Goal: Information Seeking & Learning: Find specific fact

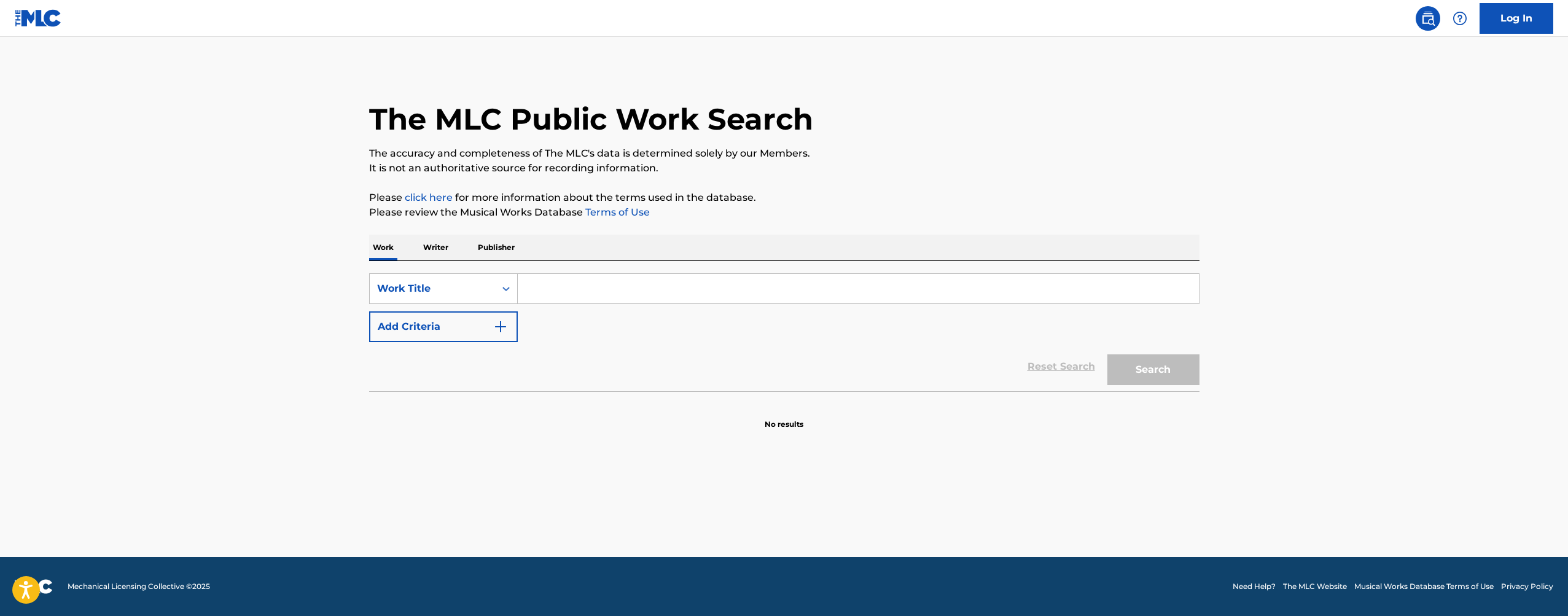
click at [609, 281] on input "Search Form" at bounding box center [859, 288] width 681 height 30
paste input "B4847E"
type input "B4847E"
click at [498, 285] on div "Search Form" at bounding box center [506, 288] width 22 height 22
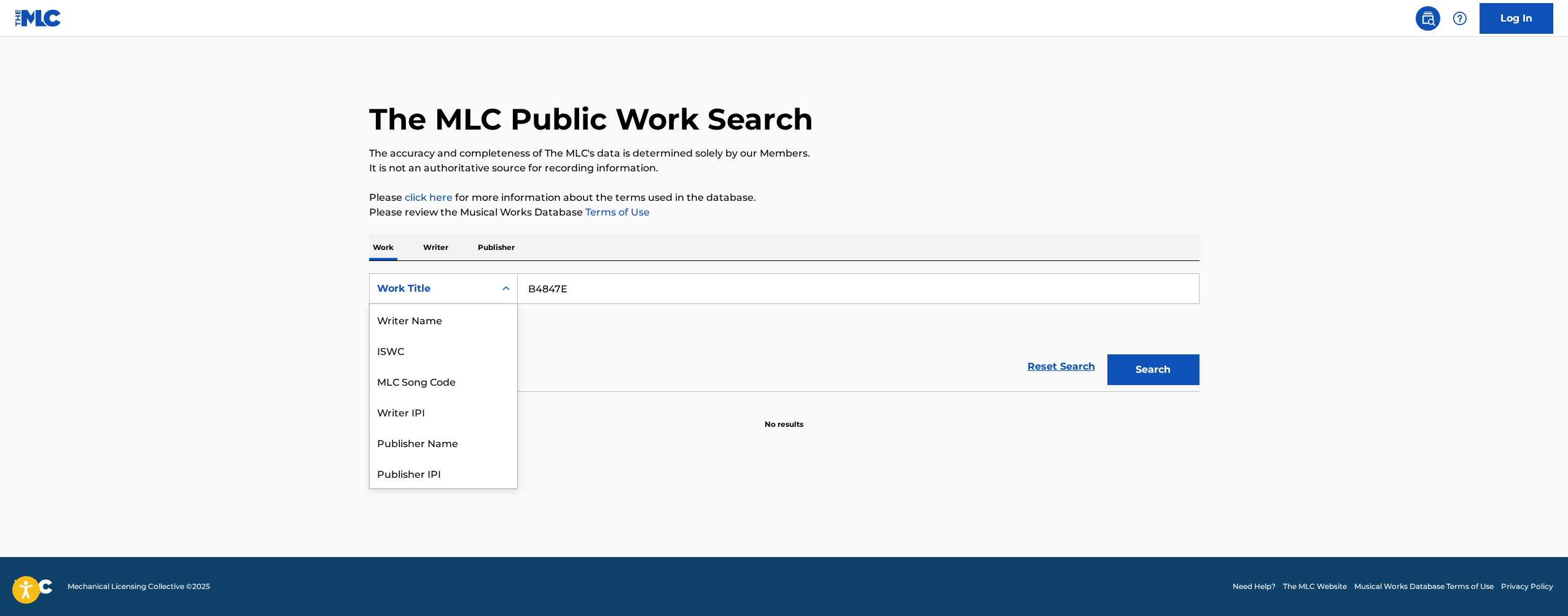
scroll to position [62, 0]
click at [473, 324] on div "MLC Song Code" at bounding box center [443, 319] width 147 height 31
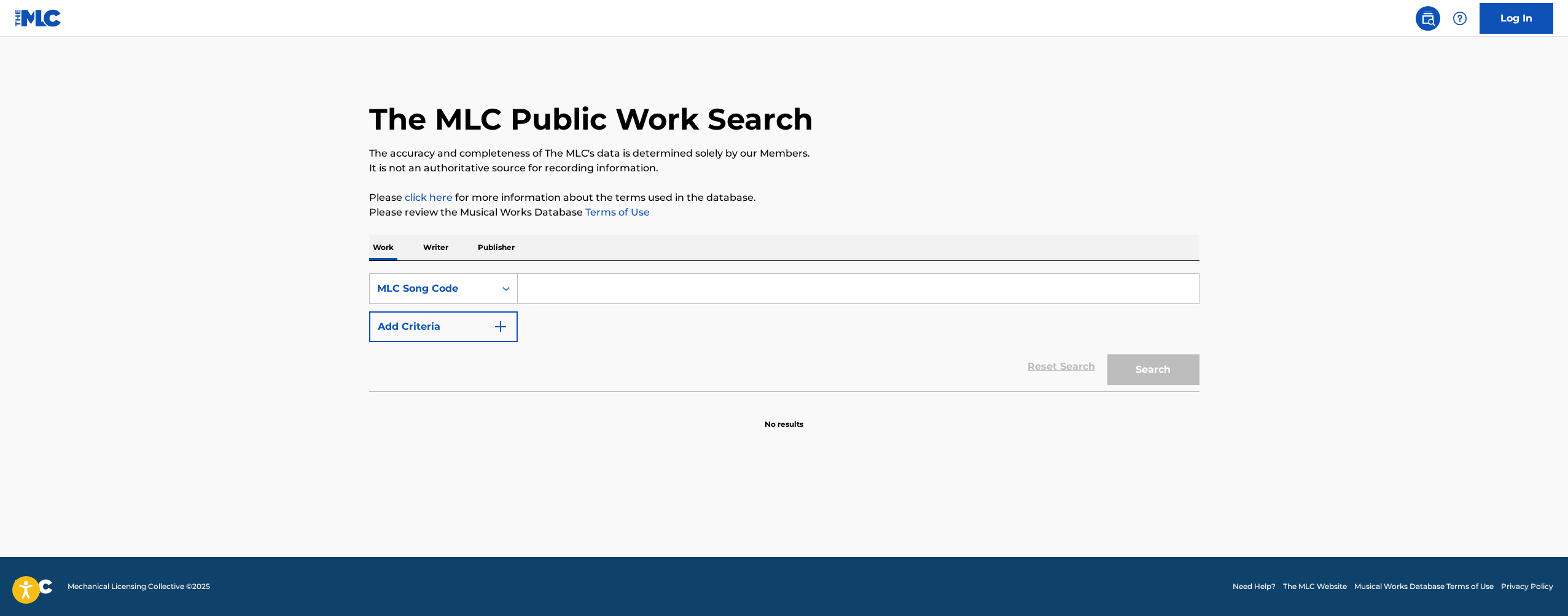
click at [951, 286] on input "Search Form" at bounding box center [859, 288] width 681 height 30
paste input "B4847E"
type input "B4847E"
click at [1157, 375] on button "Search" at bounding box center [1153, 369] width 92 height 31
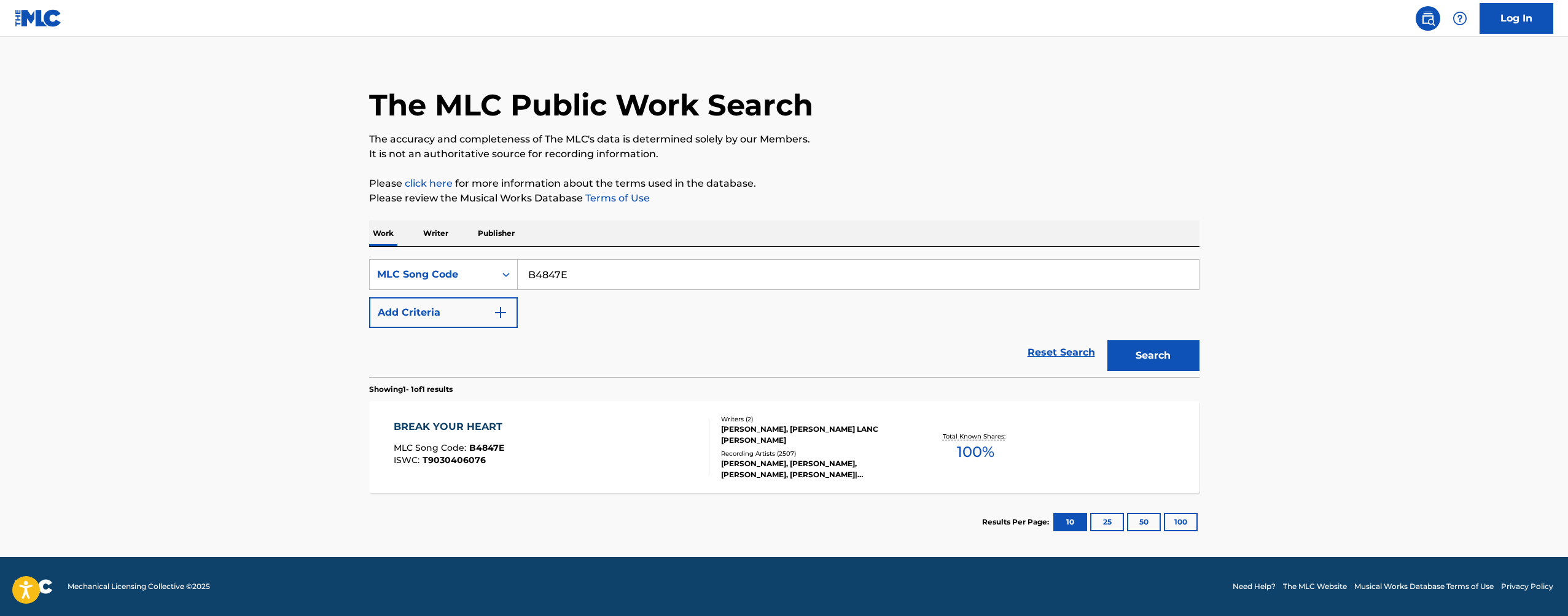
scroll to position [14, 0]
click at [799, 422] on div "Writers ( 2 )" at bounding box center [814, 419] width 186 height 9
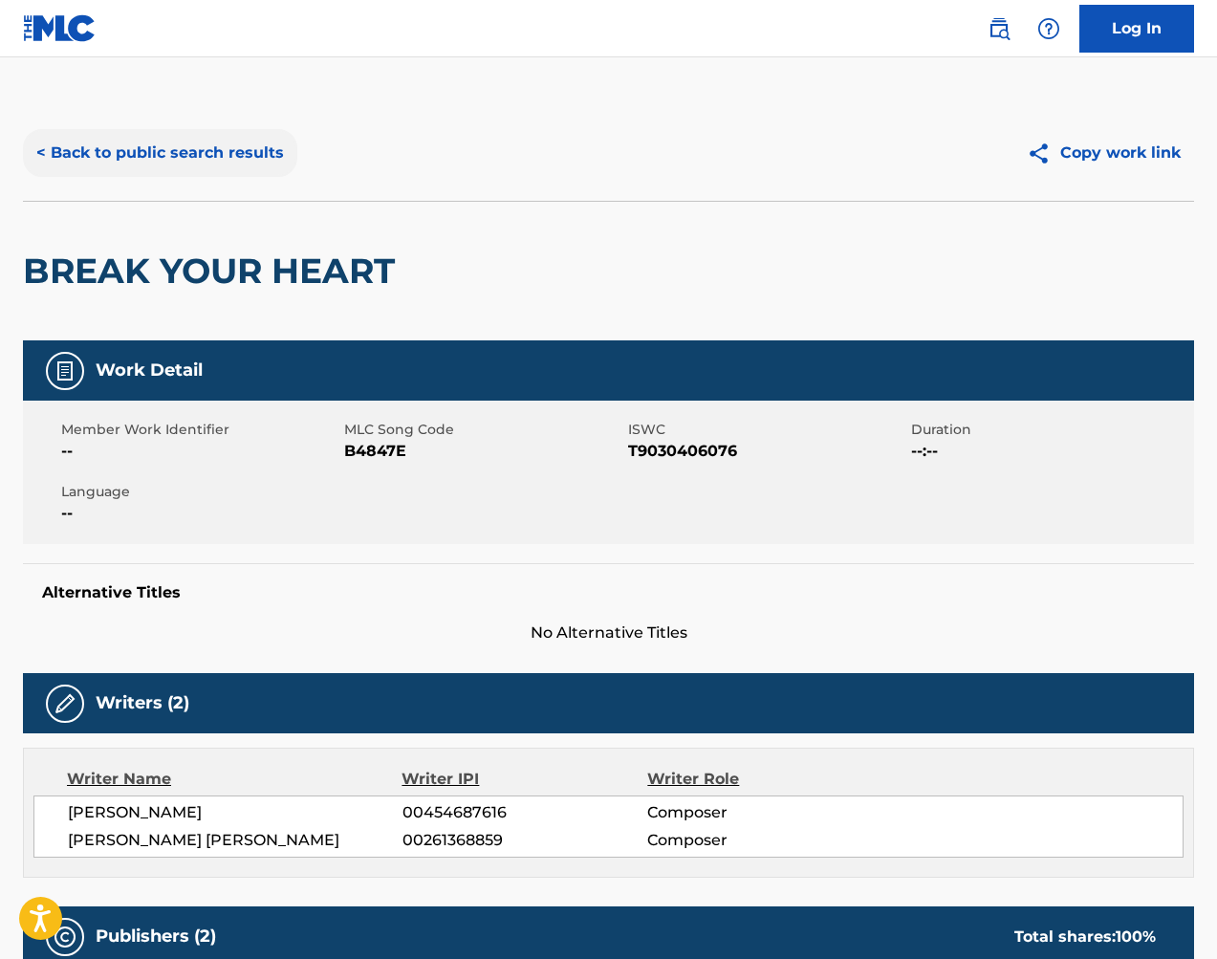
click at [217, 155] on button "< Back to public search results" at bounding box center [160, 153] width 274 height 48
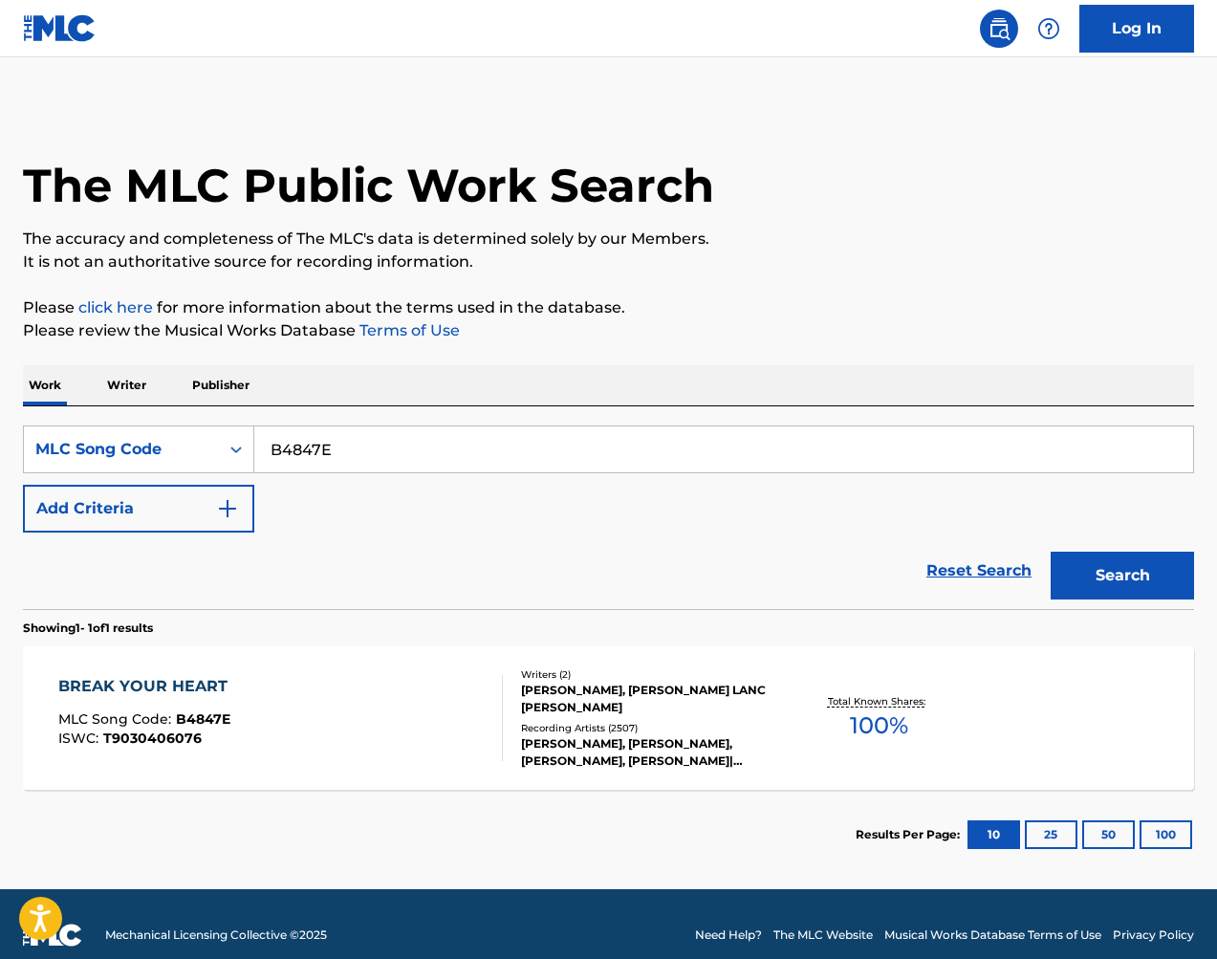
click at [356, 466] on input "B4847E" at bounding box center [723, 449] width 938 height 46
paste input "L89362"
click at [1127, 570] on button "Search" at bounding box center [1121, 575] width 143 height 48
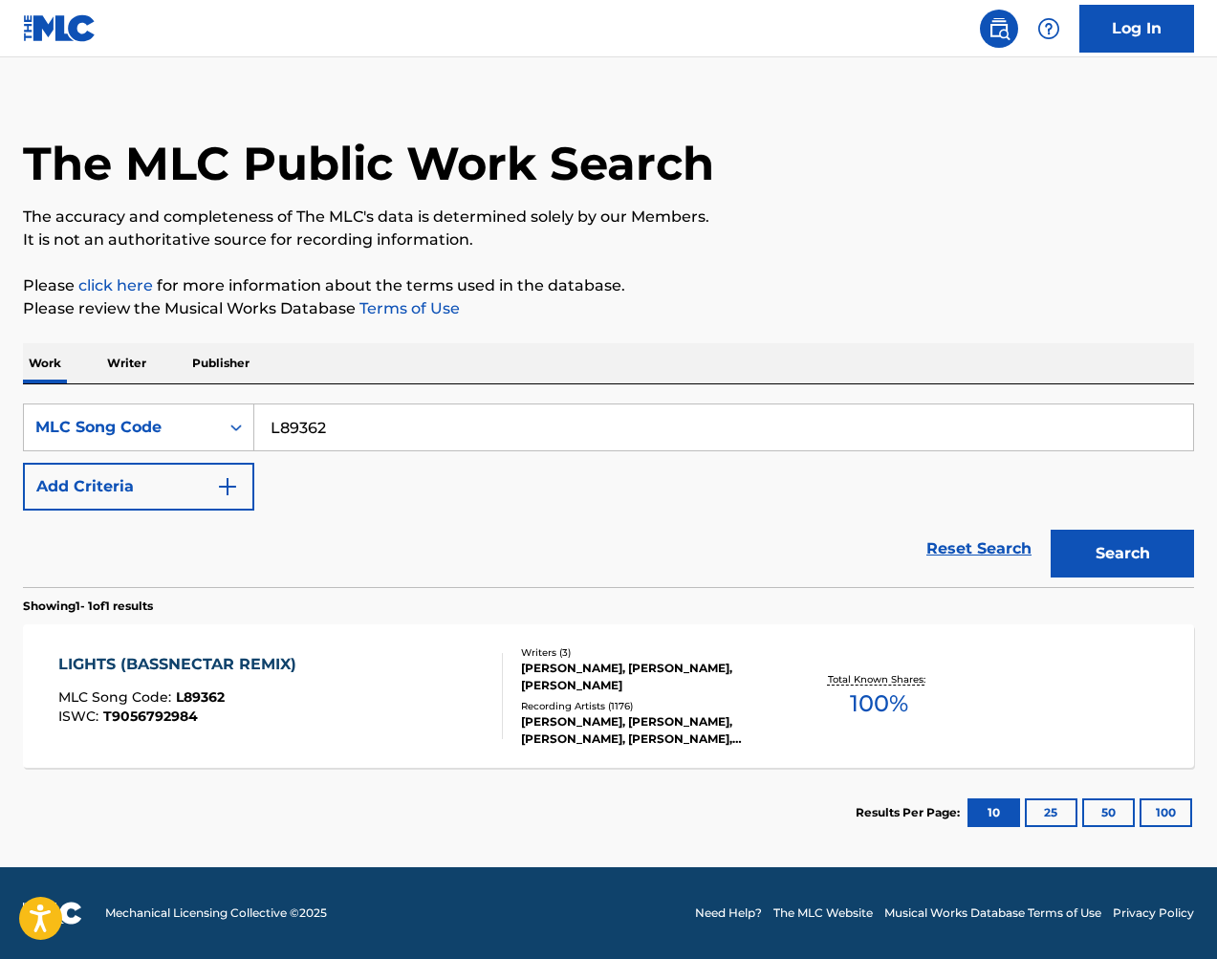
scroll to position [22, 0]
drag, startPoint x: 777, startPoint y: 467, endPoint x: 418, endPoint y: 422, distance: 362.1
click at [418, 422] on input "L89362" at bounding box center [723, 427] width 938 height 46
paste input "5856Y"
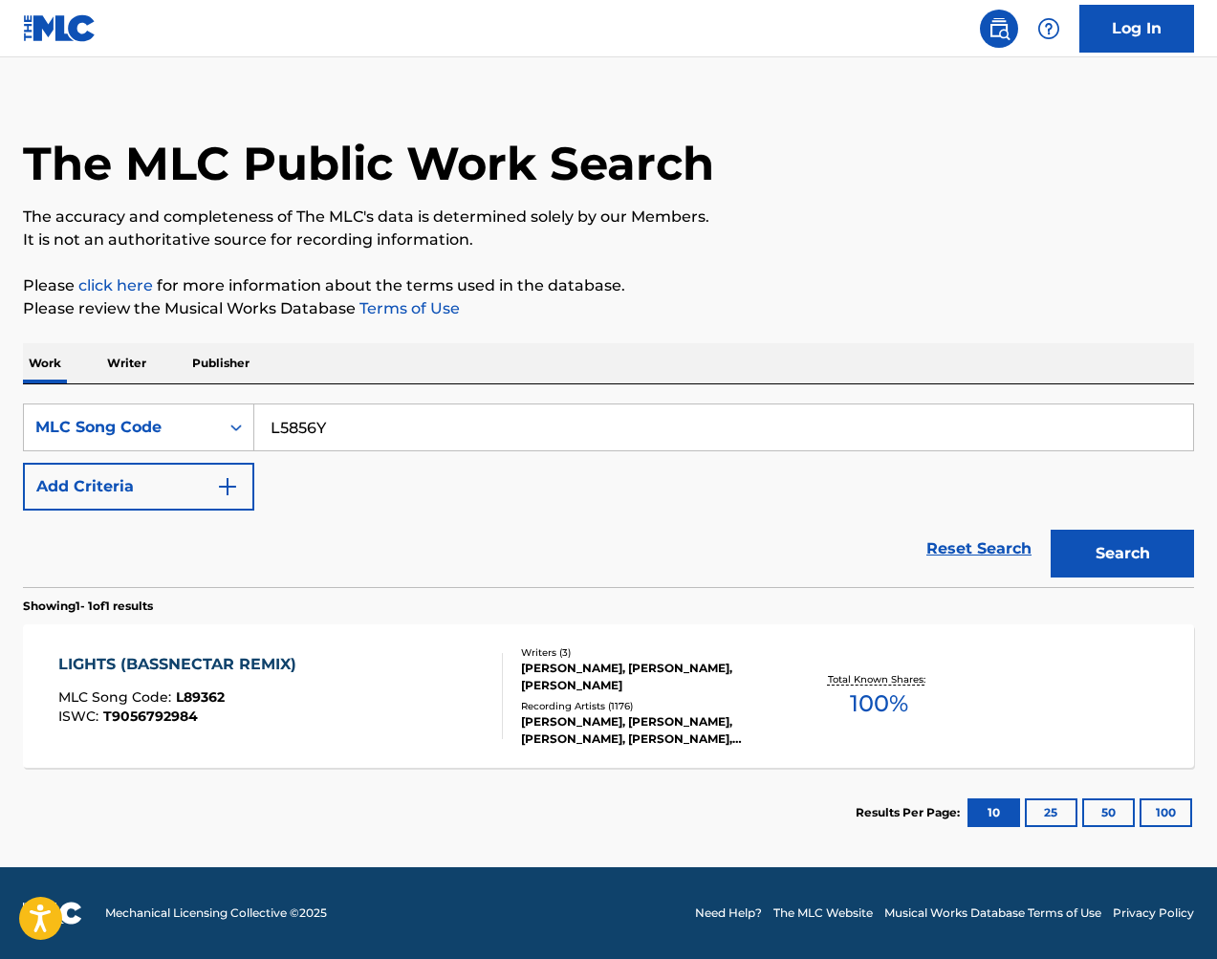
click at [1143, 559] on button "Search" at bounding box center [1121, 553] width 143 height 48
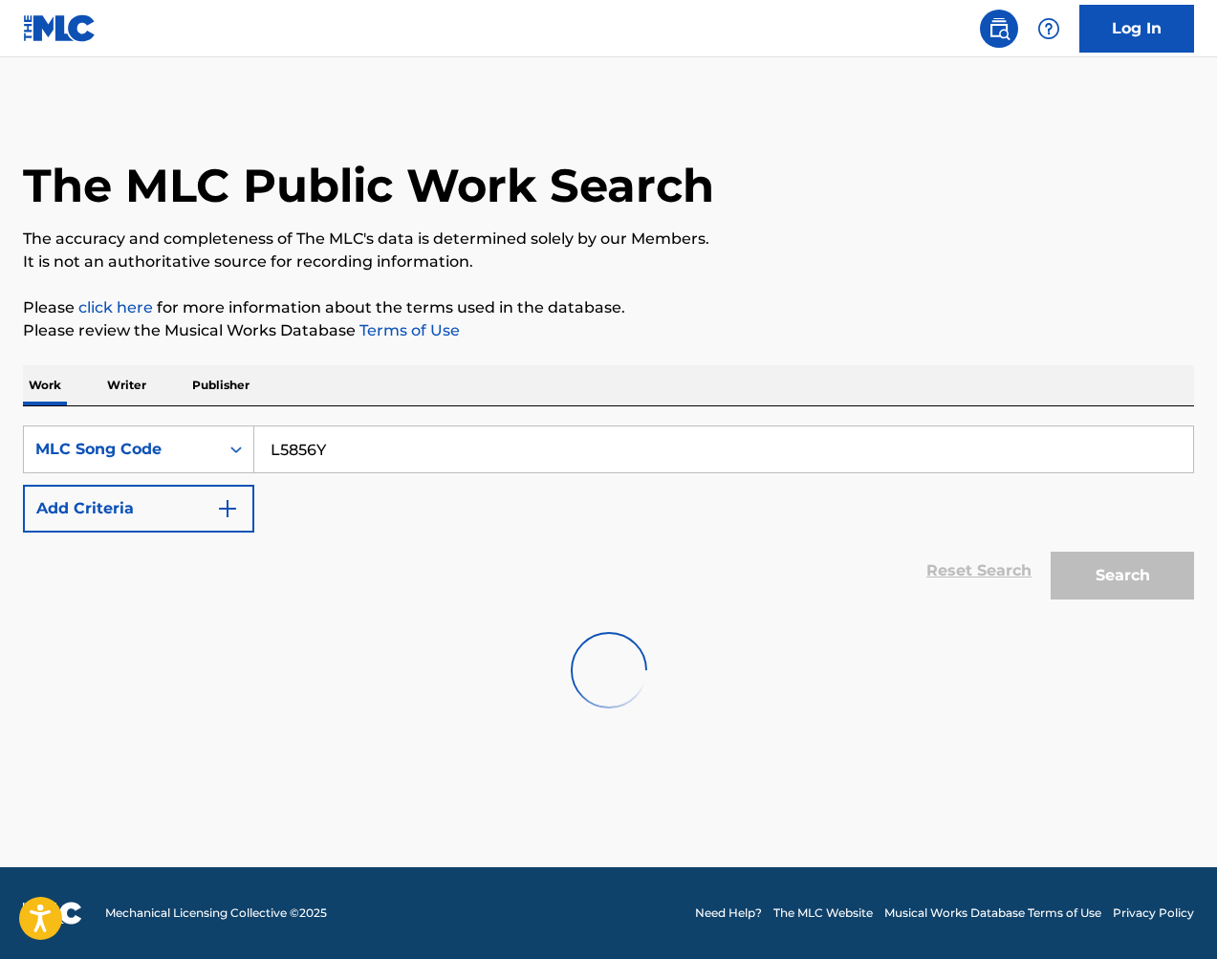
scroll to position [0, 0]
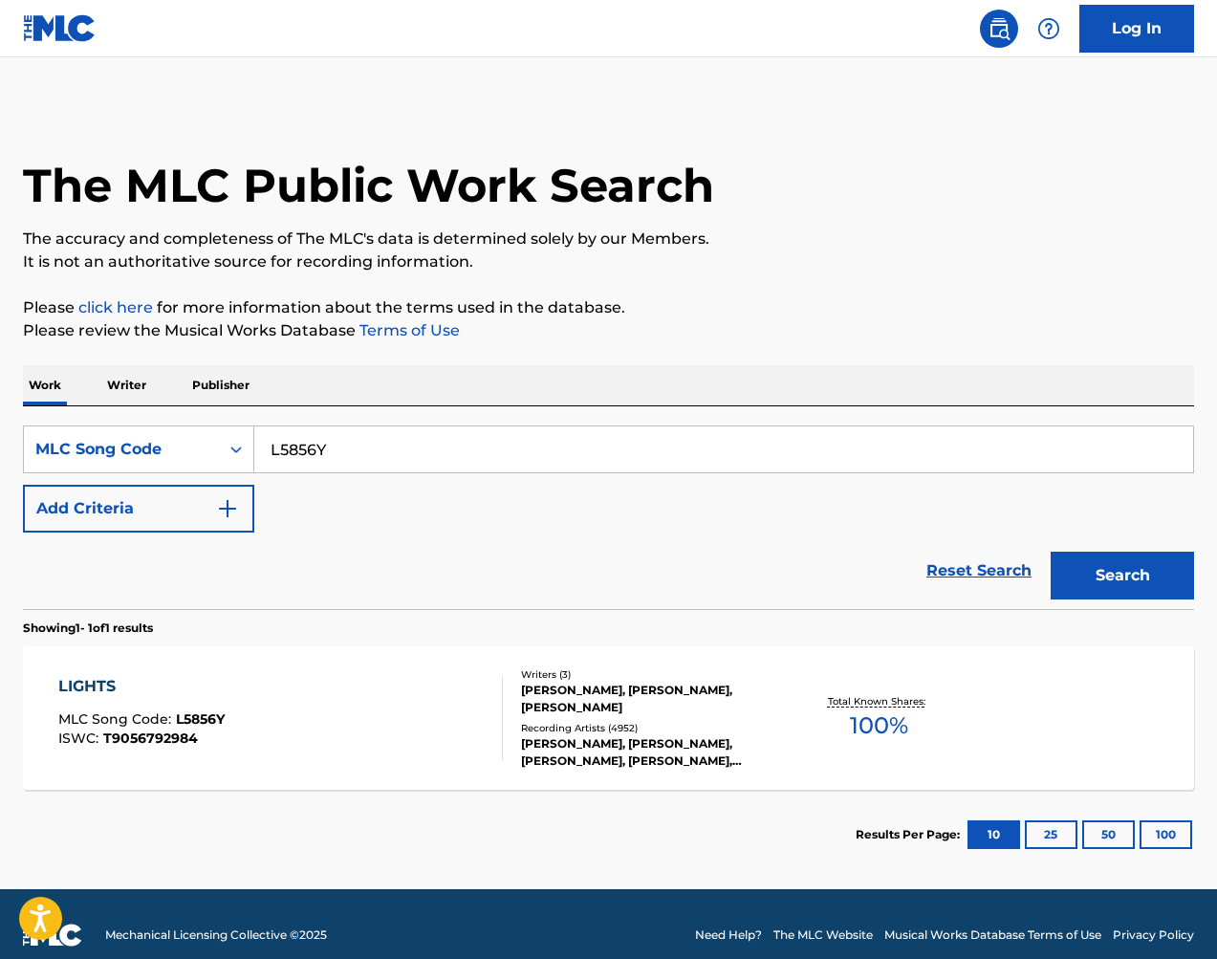
click at [707, 75] on main "The MLC Public Work Search The accuracy and completeness of The MLC's data is d…" at bounding box center [608, 472] width 1217 height 831
click at [379, 449] on input "L5856Y" at bounding box center [723, 449] width 938 height 46
paste input "B60422"
click at [1099, 567] on button "Search" at bounding box center [1121, 575] width 143 height 48
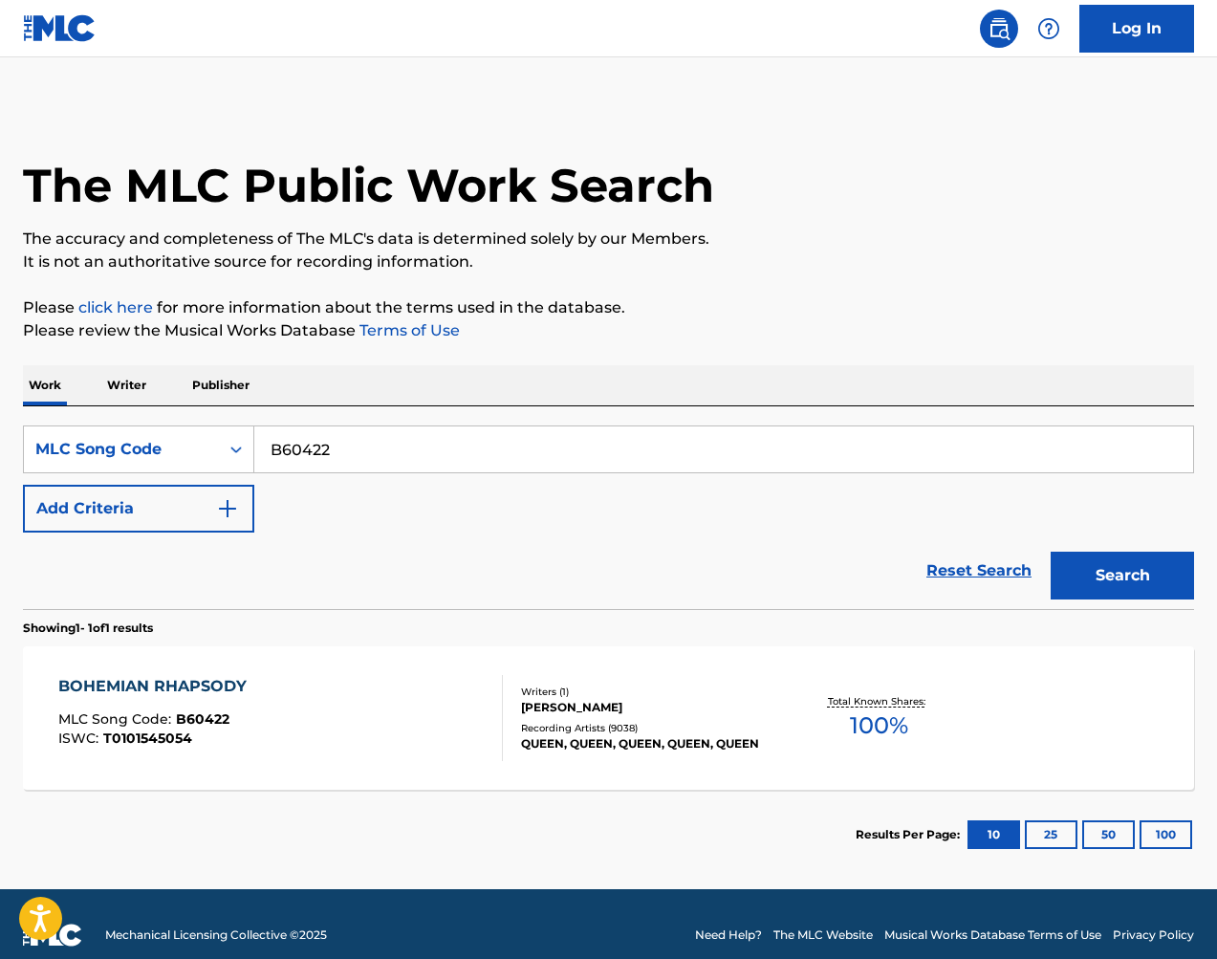
click at [458, 434] on input "B60422" at bounding box center [723, 449] width 938 height 46
paste input "VDAC7"
click at [1104, 570] on button "Search" at bounding box center [1121, 575] width 143 height 48
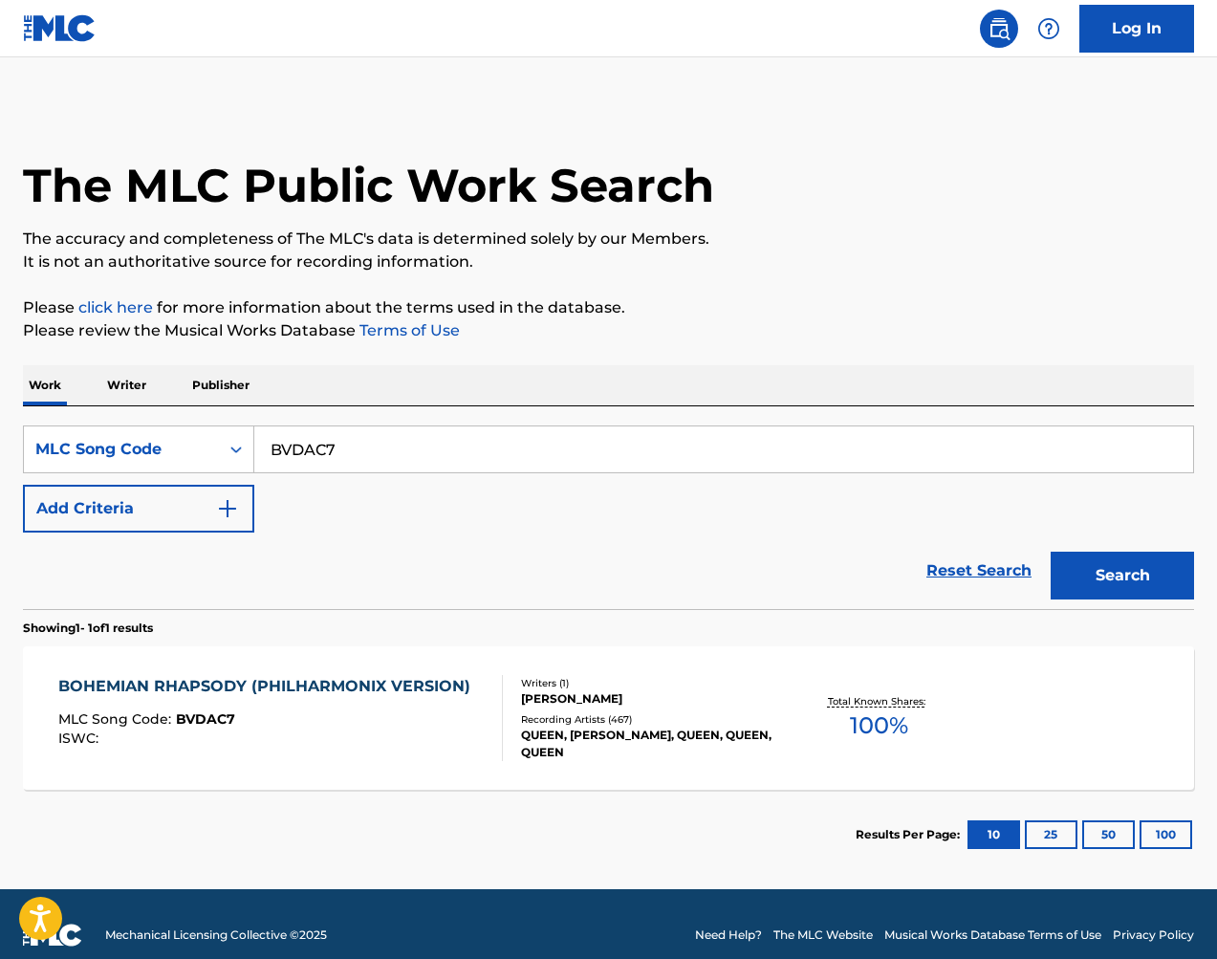
click at [515, 437] on input "BVDAC7" at bounding box center [723, 449] width 938 height 46
drag, startPoint x: 515, startPoint y: 437, endPoint x: 577, endPoint y: 453, distance: 64.2
click at [515, 437] on input "BVDAC7" at bounding box center [723, 449] width 938 height 46
paste input "60422"
click at [1107, 557] on button "Search" at bounding box center [1121, 575] width 143 height 48
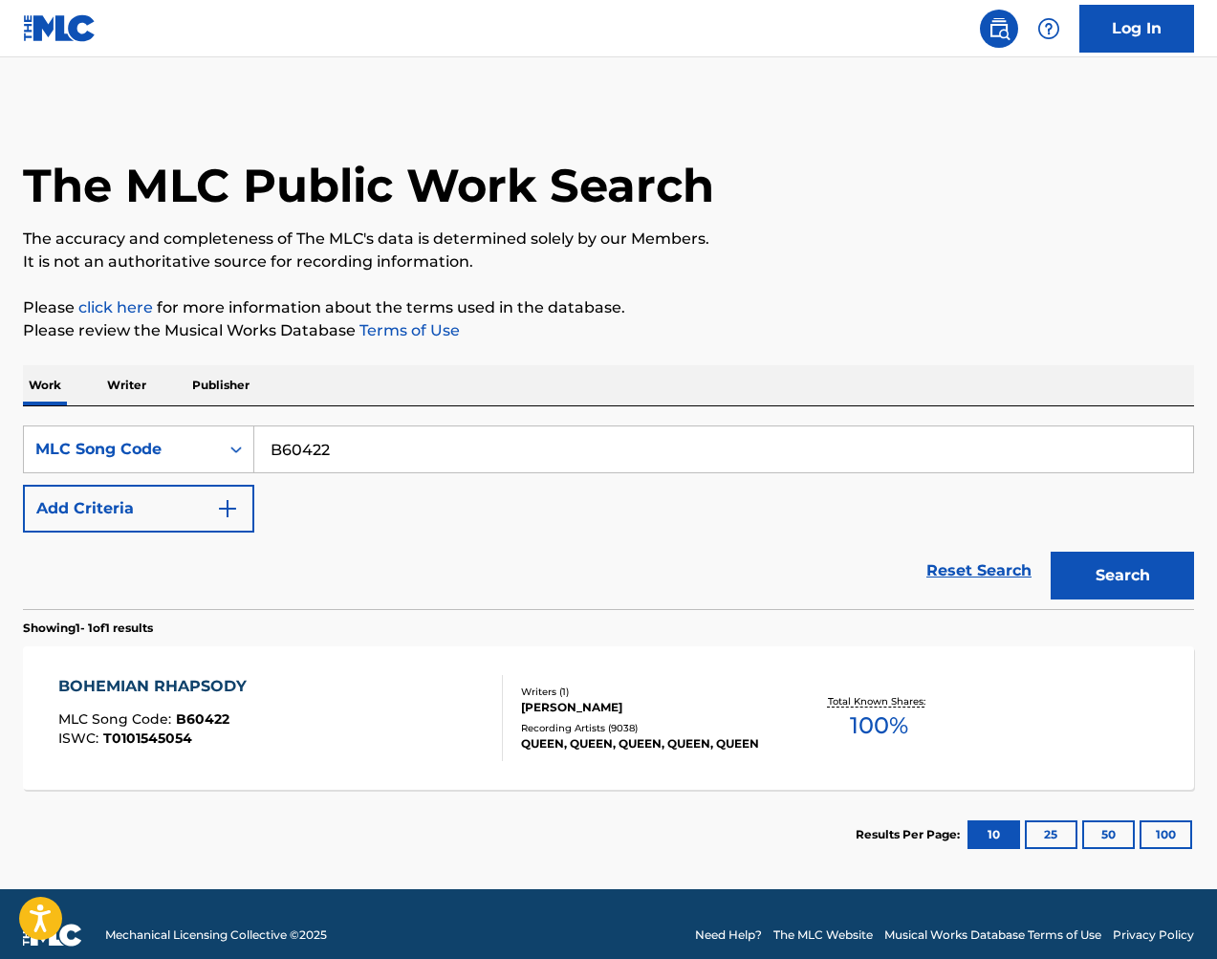
click at [470, 431] on input "B60422" at bounding box center [723, 449] width 938 height 46
click at [469, 431] on input "B60422" at bounding box center [723, 449] width 938 height 46
paste input "AB3Z2T"
click at [1128, 565] on button "Search" at bounding box center [1121, 575] width 143 height 48
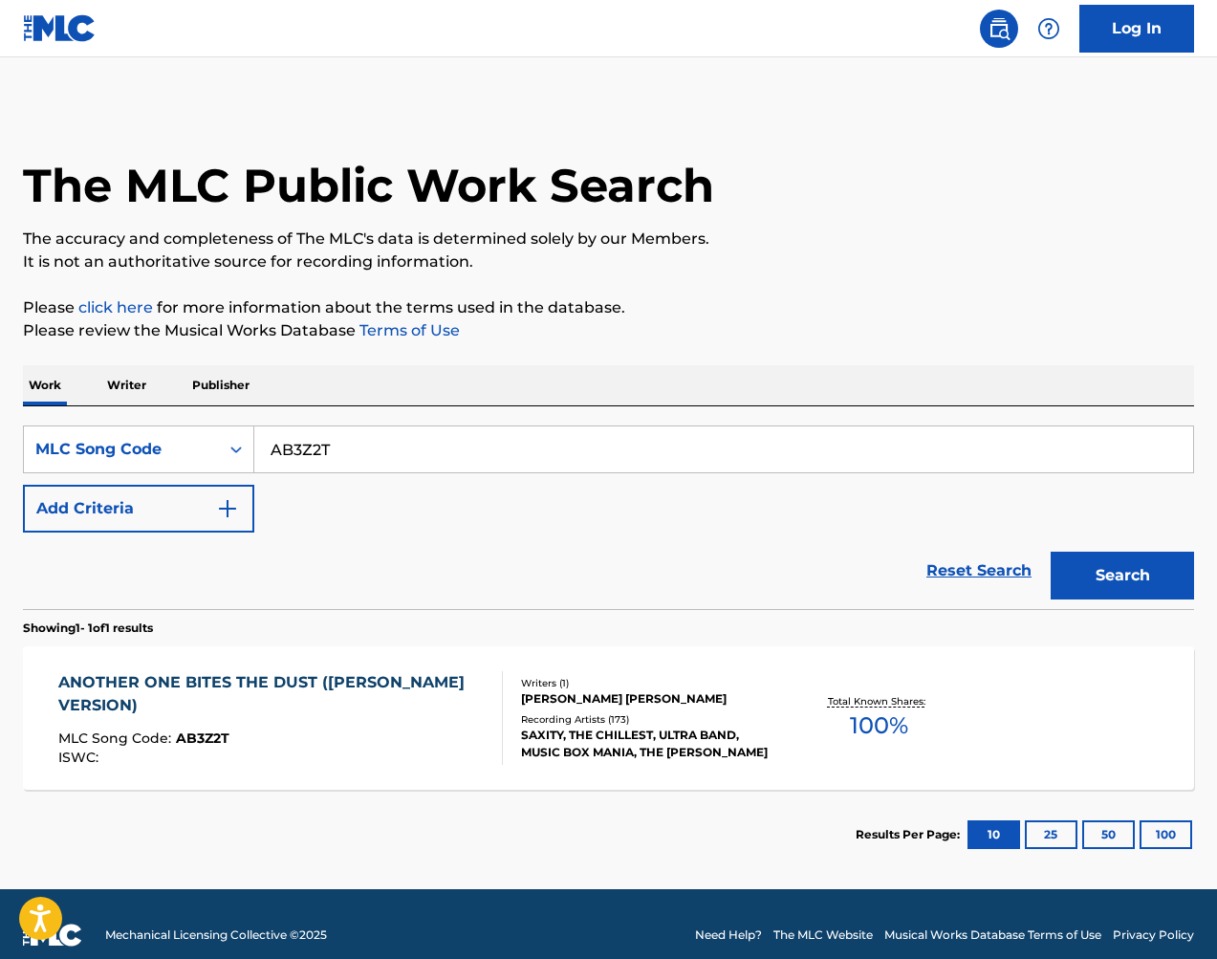
click at [537, 453] on input "AB3Z2T" at bounding box center [723, 449] width 938 height 46
click at [538, 453] on input "AB3Z2T" at bounding box center [723, 449] width 938 height 46
paste input "63945"
drag, startPoint x: 1199, startPoint y: 583, endPoint x: 1172, endPoint y: 577, distance: 28.3
click at [1199, 583] on div "The MLC Public Work Search The accuracy and completeness of The MLC's data is d…" at bounding box center [608, 492] width 1217 height 774
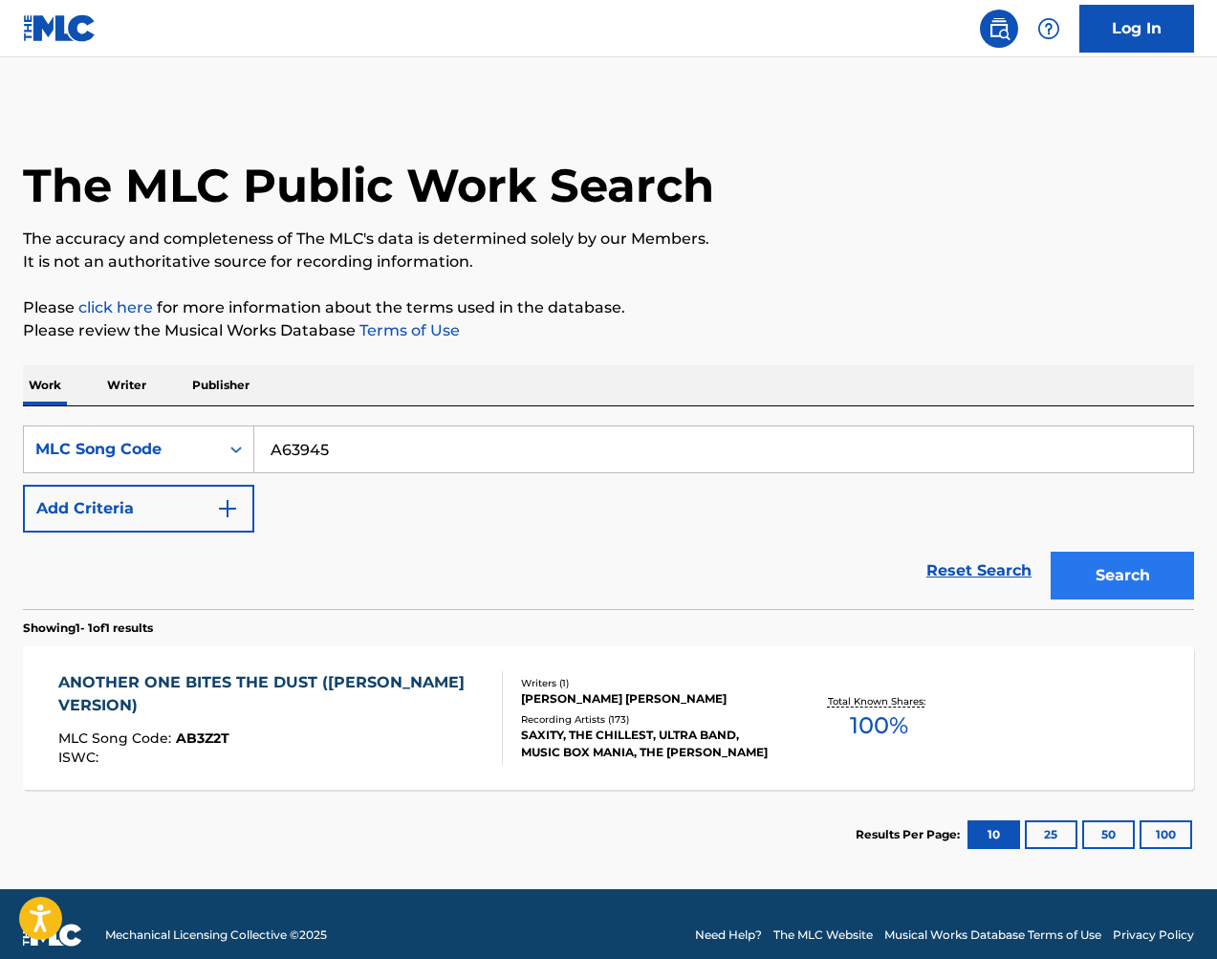
click at [1169, 577] on button "Search" at bounding box center [1121, 575] width 143 height 48
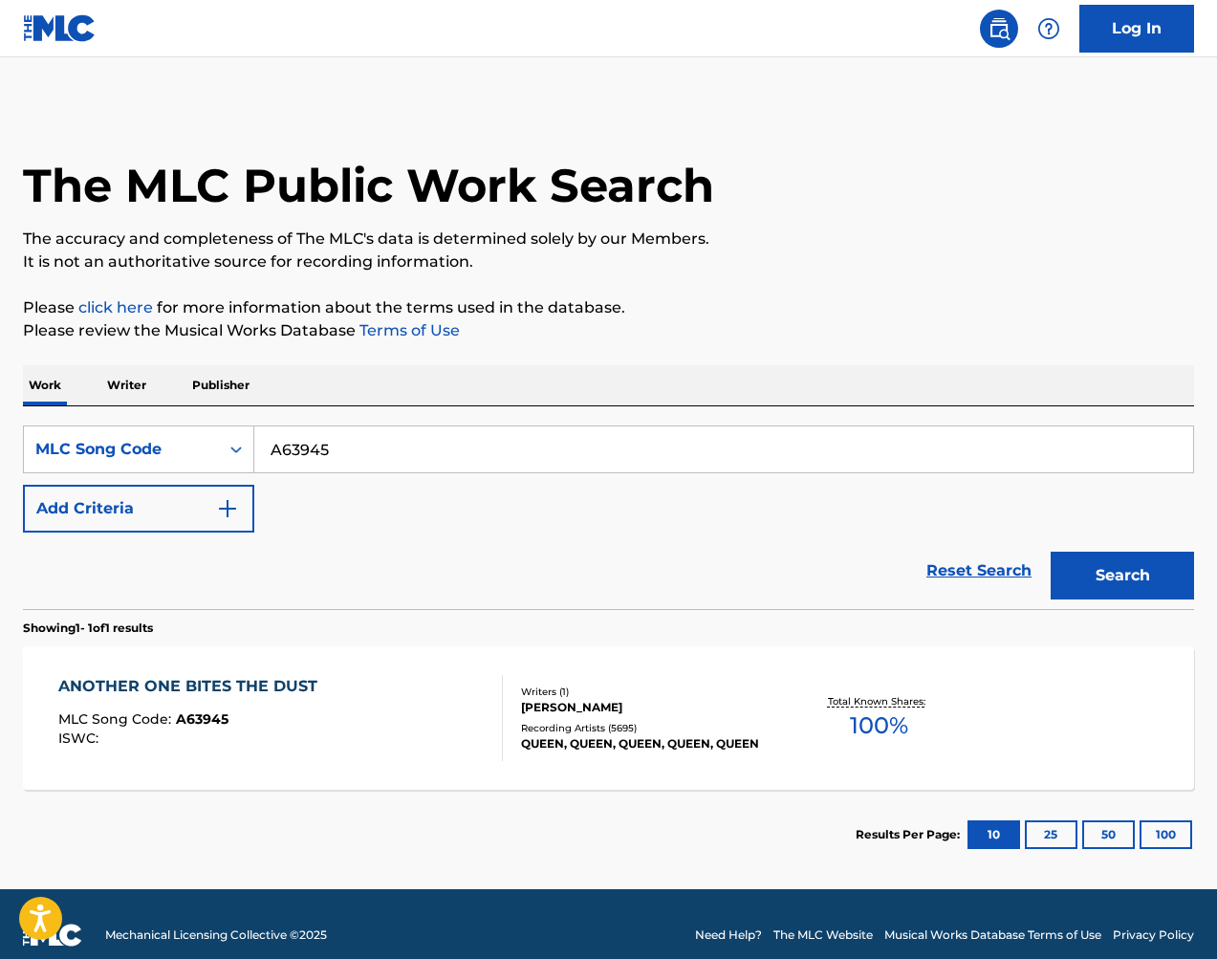
click at [461, 445] on input "A63945" at bounding box center [723, 449] width 938 height 46
paste input "PA4NVN"
click at [1099, 566] on button "Search" at bounding box center [1121, 575] width 143 height 48
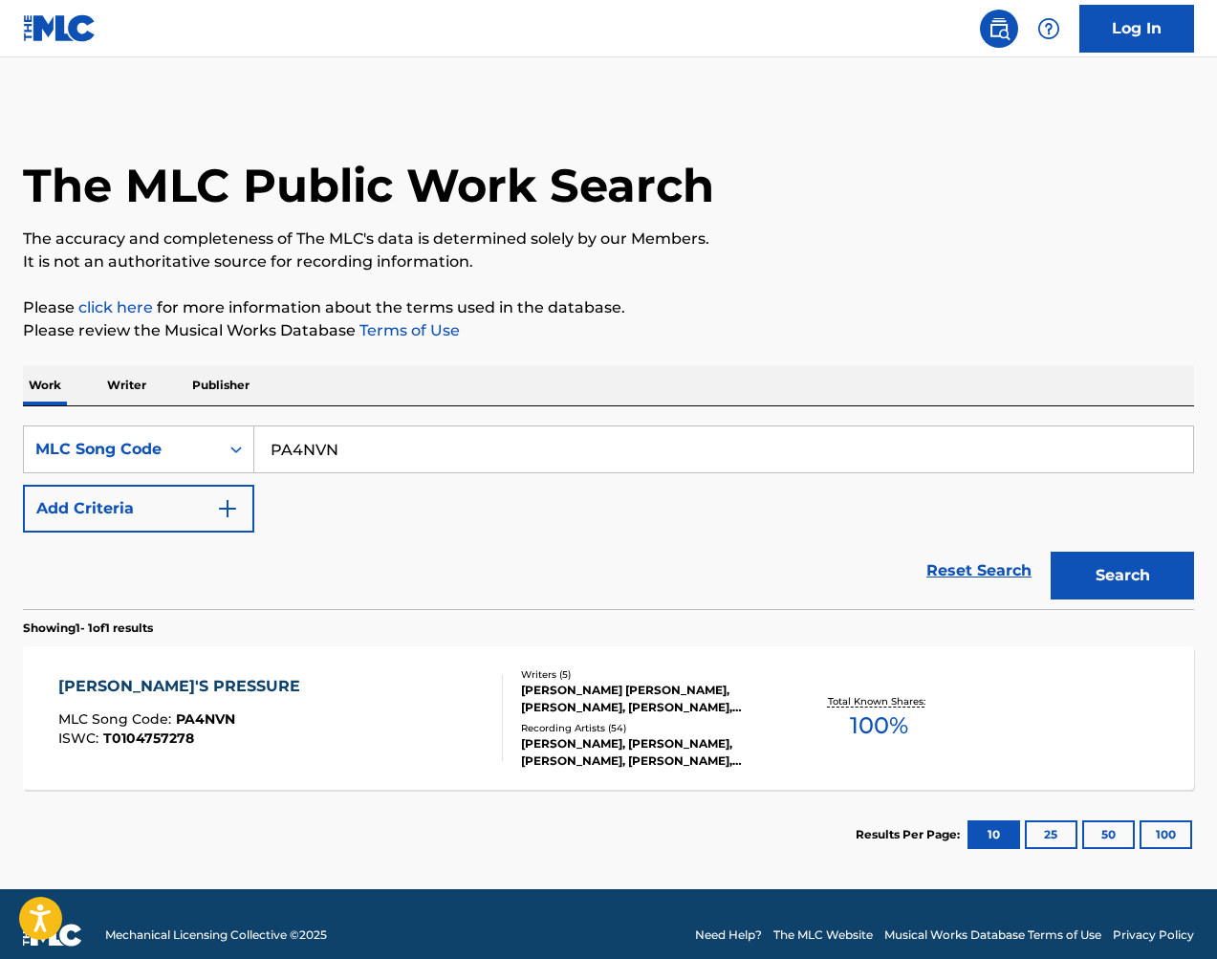
click at [509, 437] on input "PA4NVN" at bounding box center [723, 449] width 938 height 46
paste input "U40028"
click at [1162, 579] on button "Search" at bounding box center [1121, 575] width 143 height 48
click at [478, 434] on input "U40028" at bounding box center [723, 449] width 938 height 46
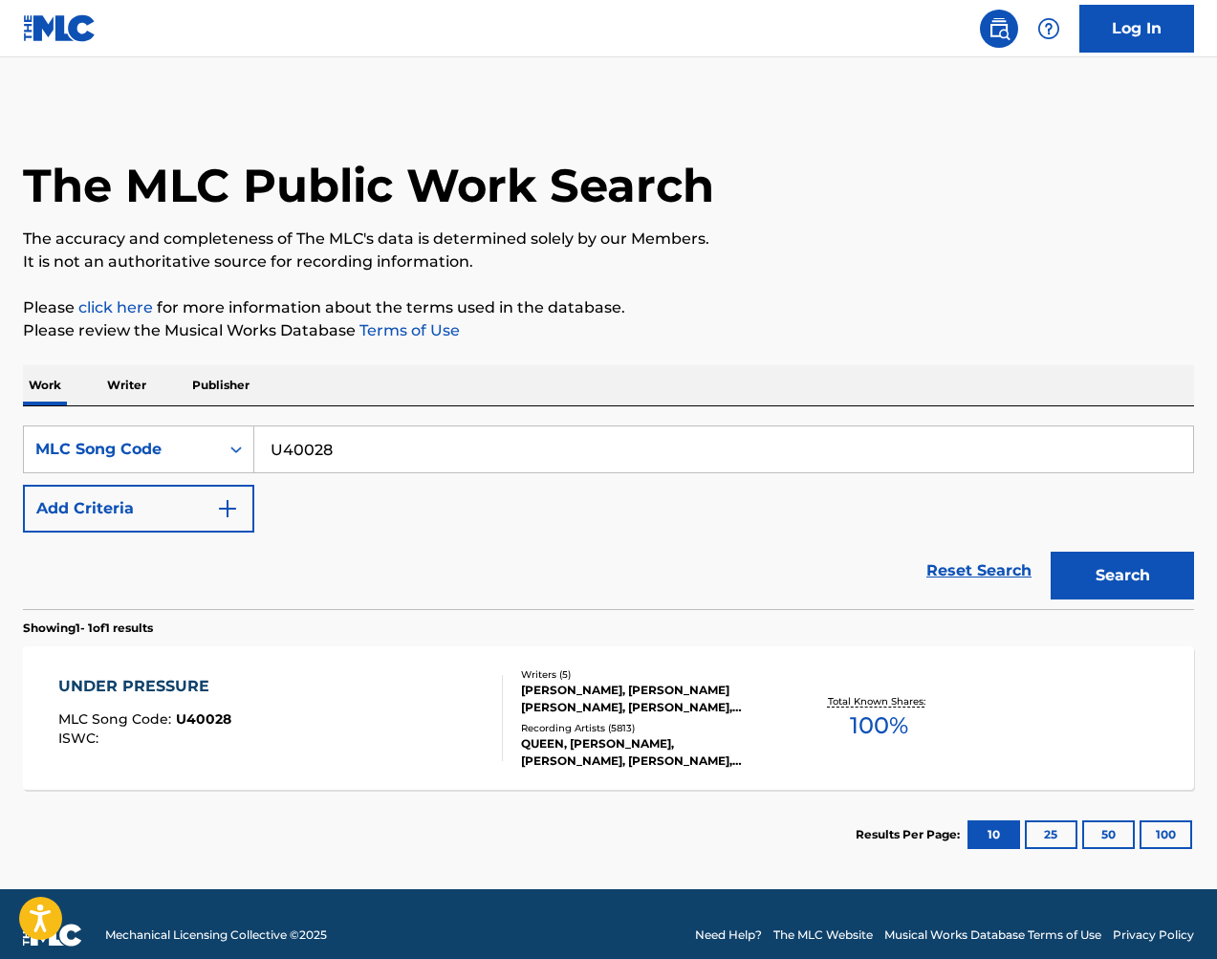
click at [478, 434] on input "U40028" at bounding box center [723, 449] width 938 height 46
paste input "W1746"
click at [1157, 557] on button "Search" at bounding box center [1121, 575] width 143 height 48
click at [569, 456] on input "W17468" at bounding box center [723, 449] width 938 height 46
drag, startPoint x: 569, startPoint y: 456, endPoint x: 605, endPoint y: 468, distance: 38.4
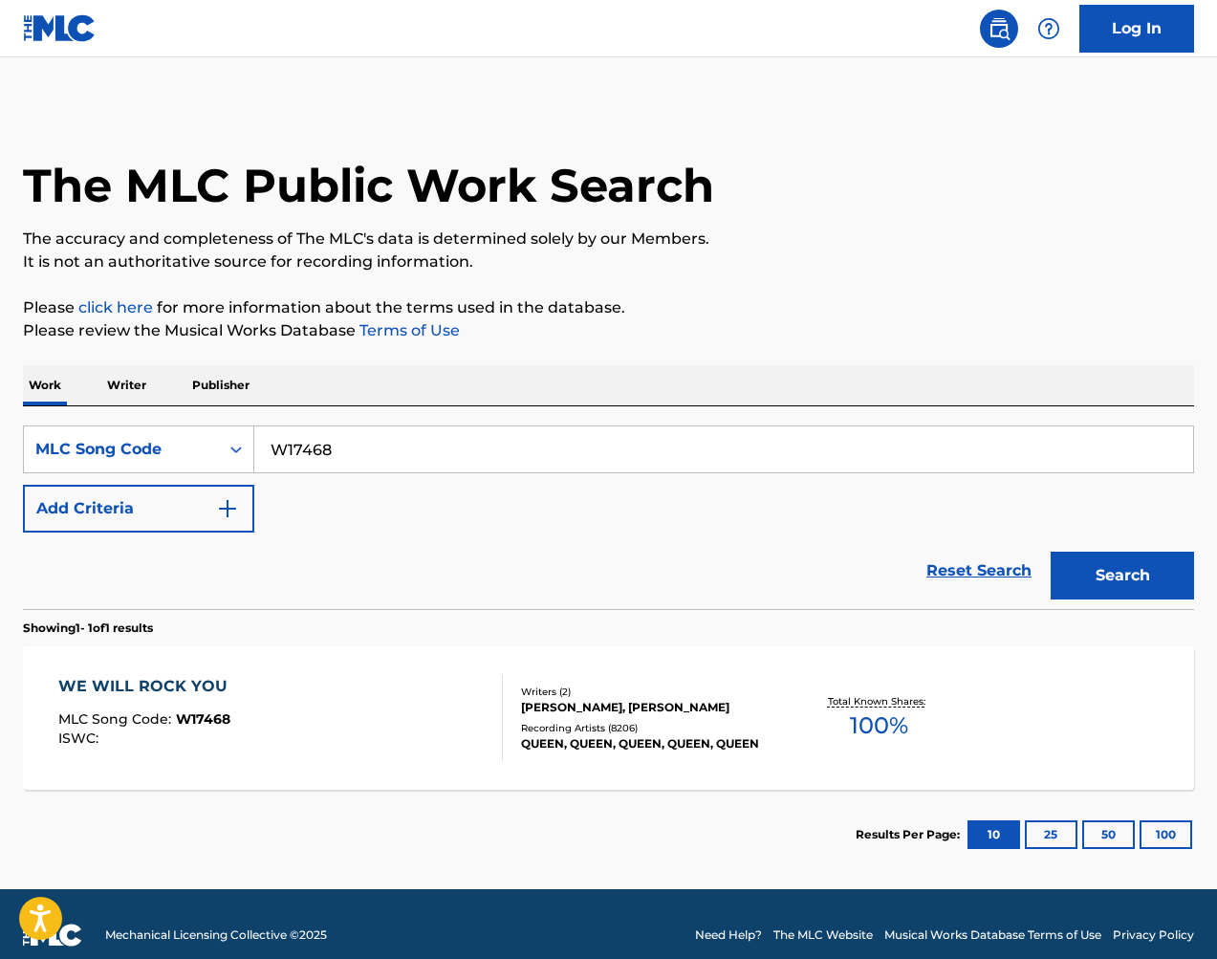
click at [568, 456] on input "W17468" at bounding box center [723, 449] width 938 height 46
click at [1116, 575] on button "Search" at bounding box center [1121, 575] width 143 height 48
click at [314, 460] on input "W17468" at bounding box center [723, 449] width 938 height 46
click at [315, 460] on input "W17468" at bounding box center [723, 449] width 938 height 46
click at [427, 462] on input "W17468" at bounding box center [723, 449] width 938 height 46
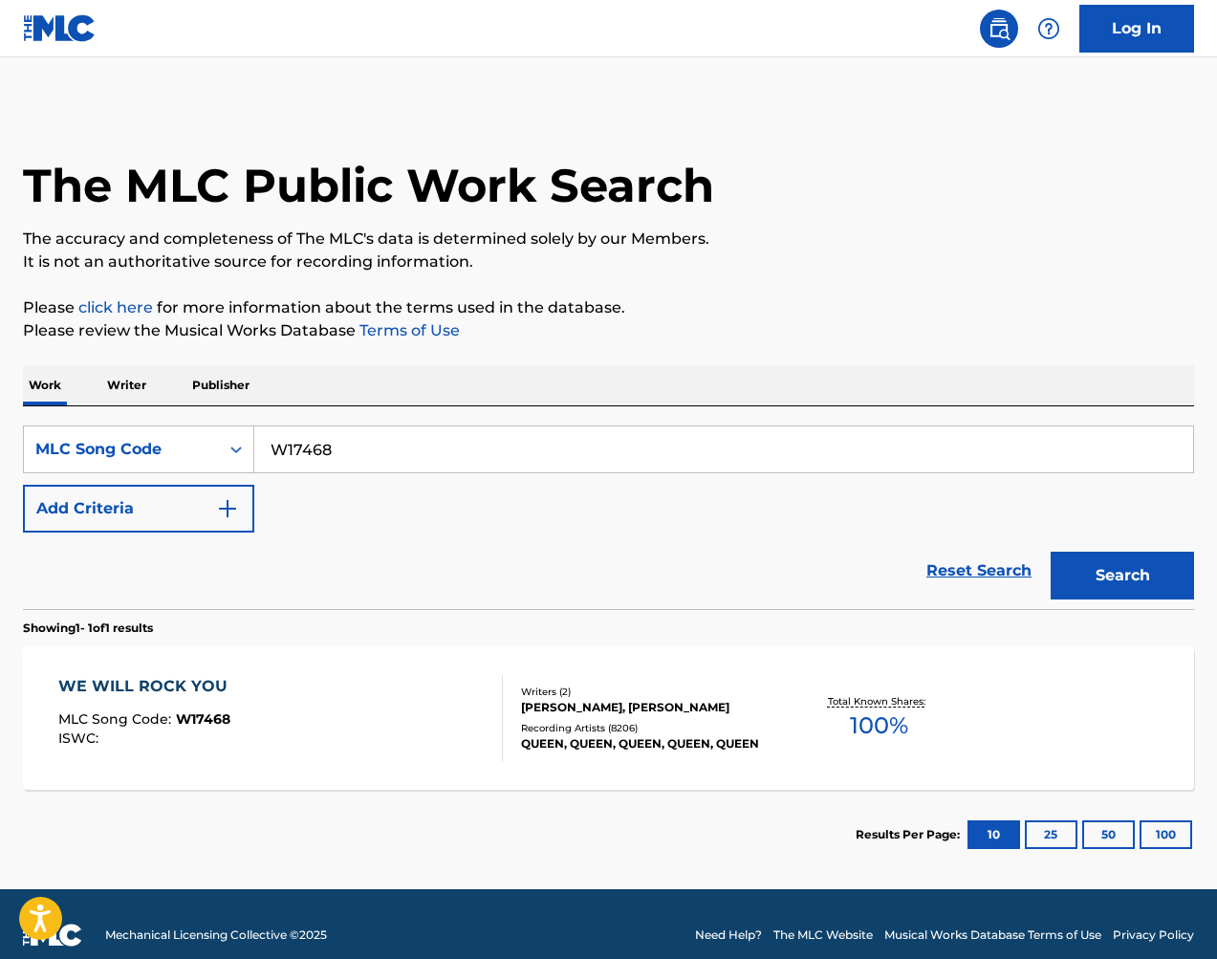
drag, startPoint x: 427, startPoint y: 462, endPoint x: 447, endPoint y: 465, distance: 20.4
click at [427, 462] on input "W17468" at bounding box center [723, 449] width 938 height 46
paste input "3272"
click at [1160, 565] on button "Search" at bounding box center [1121, 575] width 143 height 48
click at [507, 448] on input "W13272" at bounding box center [723, 449] width 938 height 46
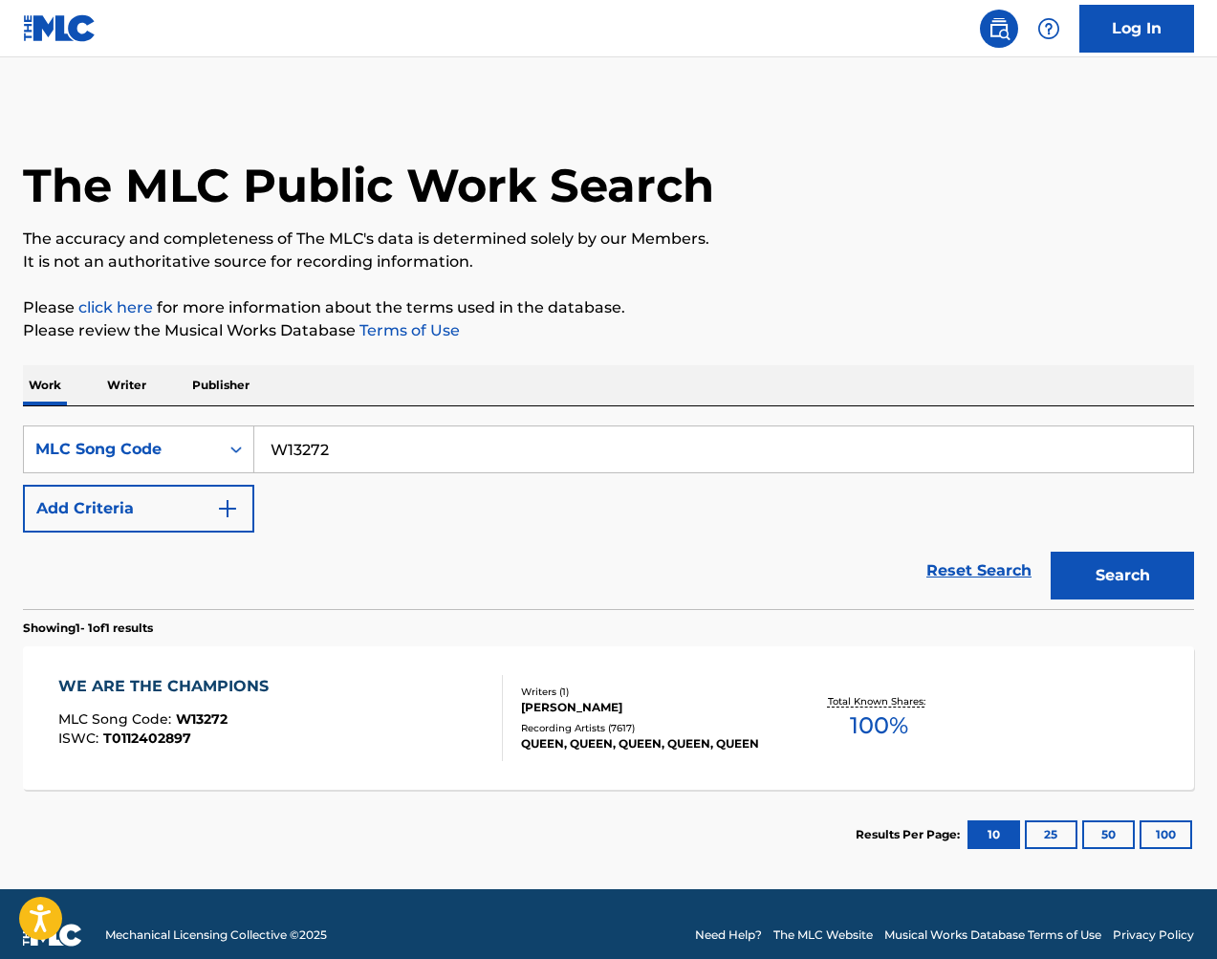
click at [507, 448] on input "W13272" at bounding box center [723, 449] width 938 height 46
paste input "U40028"
click at [1142, 562] on button "Search" at bounding box center [1121, 575] width 143 height 48
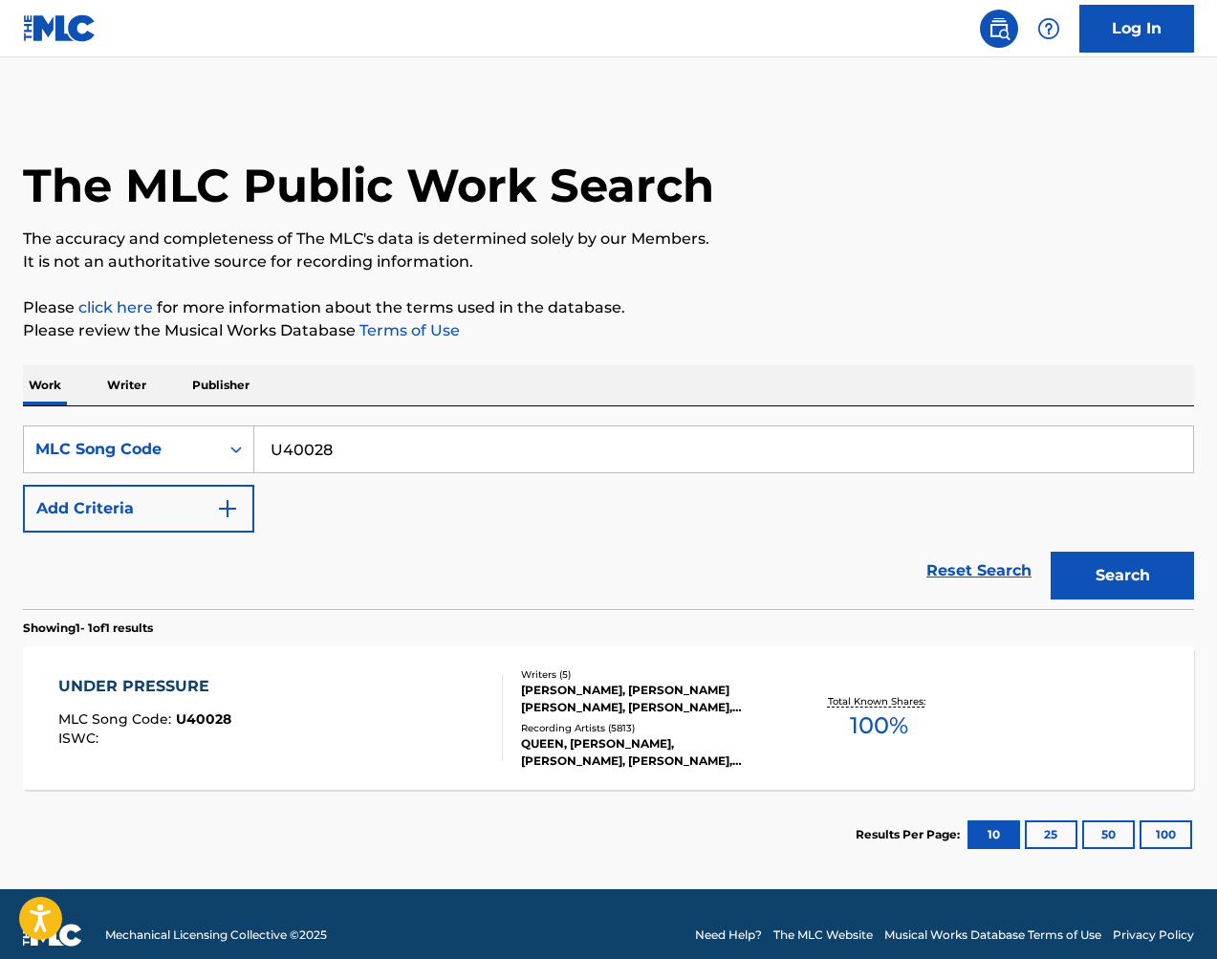
click at [557, 457] on input "U40028" at bounding box center [723, 449] width 938 height 46
paste input "I1637R"
type input "I1637R"
click at [1126, 557] on button "Search" at bounding box center [1121, 575] width 143 height 48
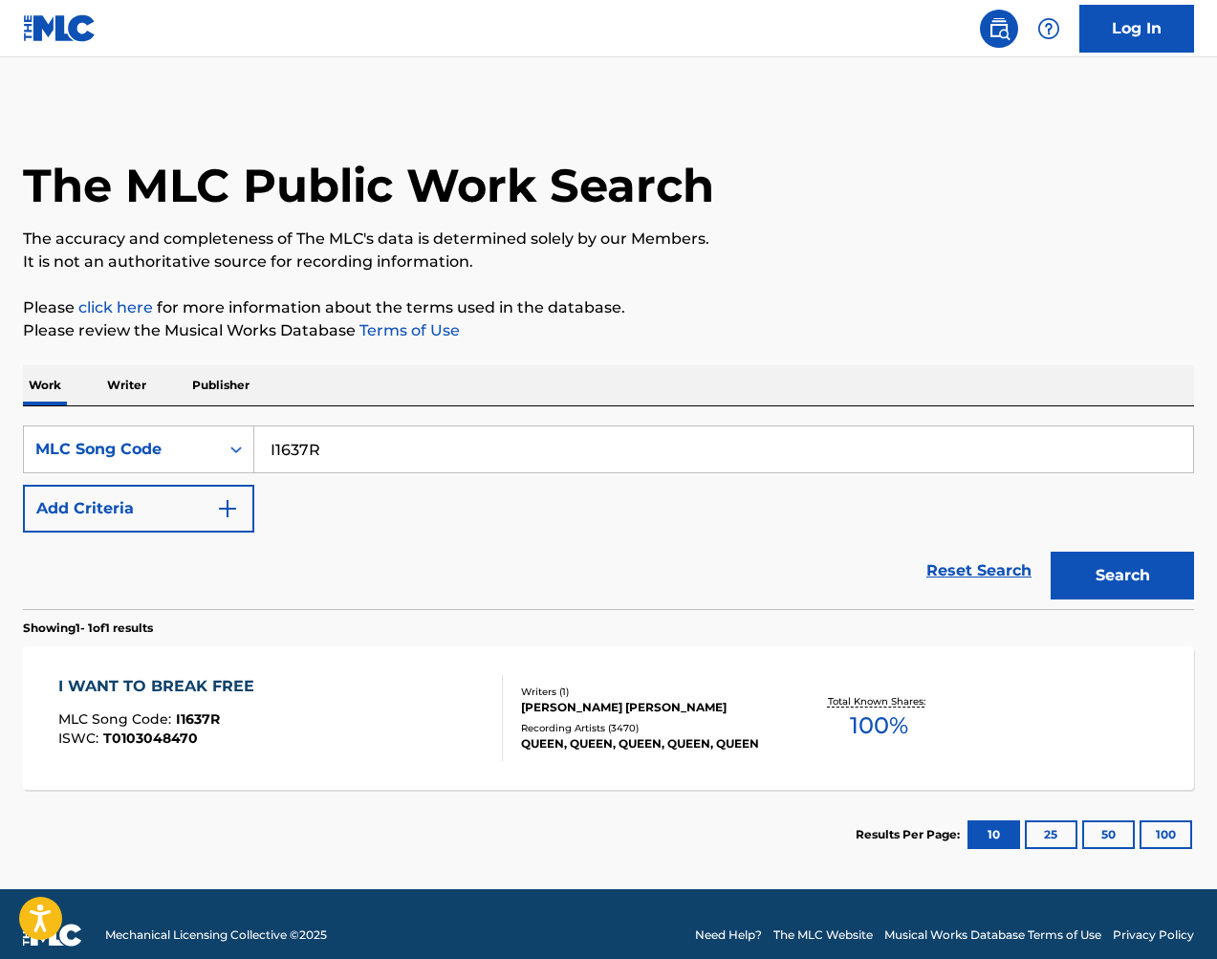
click at [736, 728] on div "Recording Artists ( 3470 )" at bounding box center [651, 728] width 260 height 14
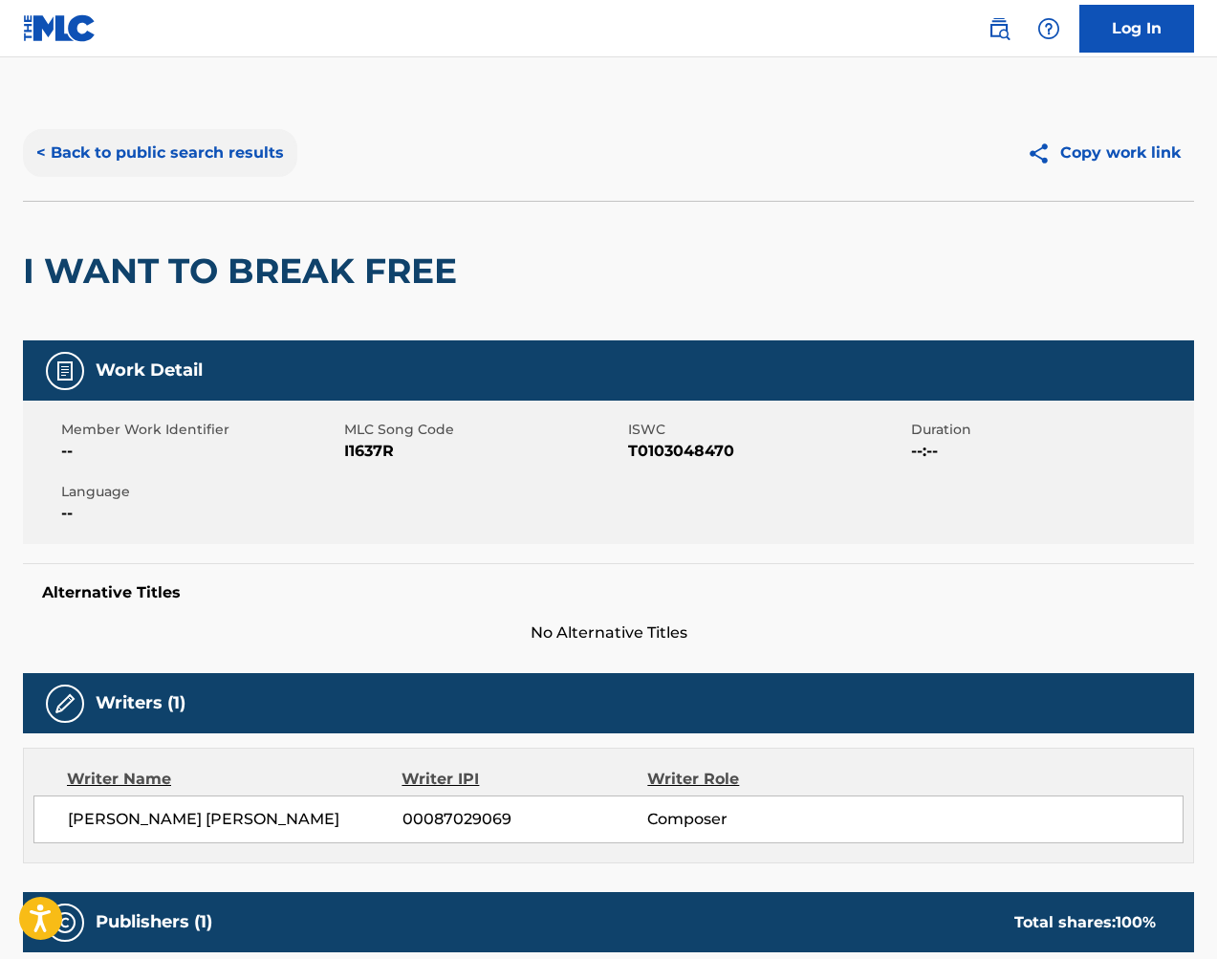
click at [128, 154] on button "< Back to public search results" at bounding box center [160, 153] width 274 height 48
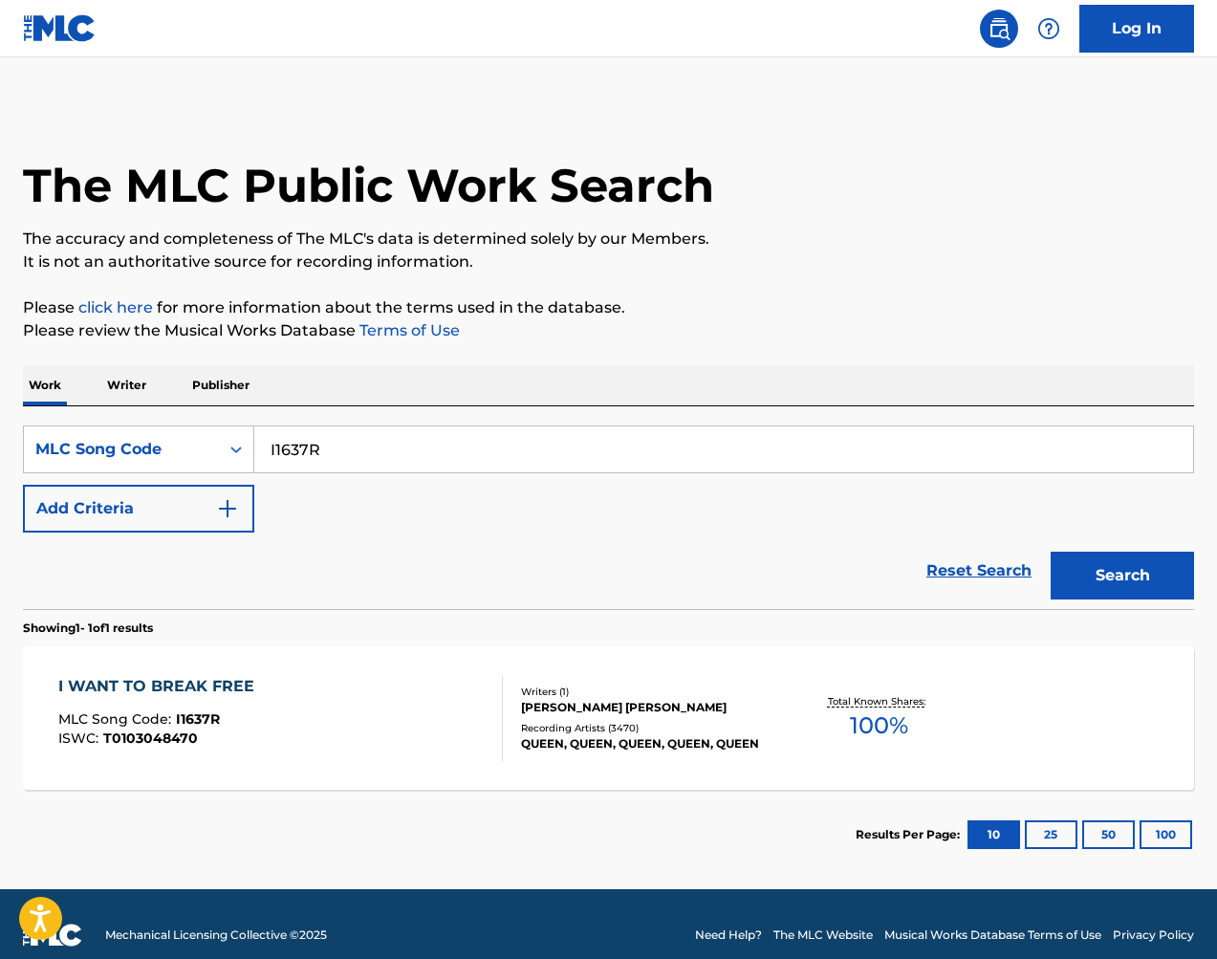
click at [543, 442] on input "I1637R" at bounding box center [723, 449] width 938 height 46
paste input "S67958"
click at [1113, 575] on button "Search" at bounding box center [1121, 575] width 143 height 48
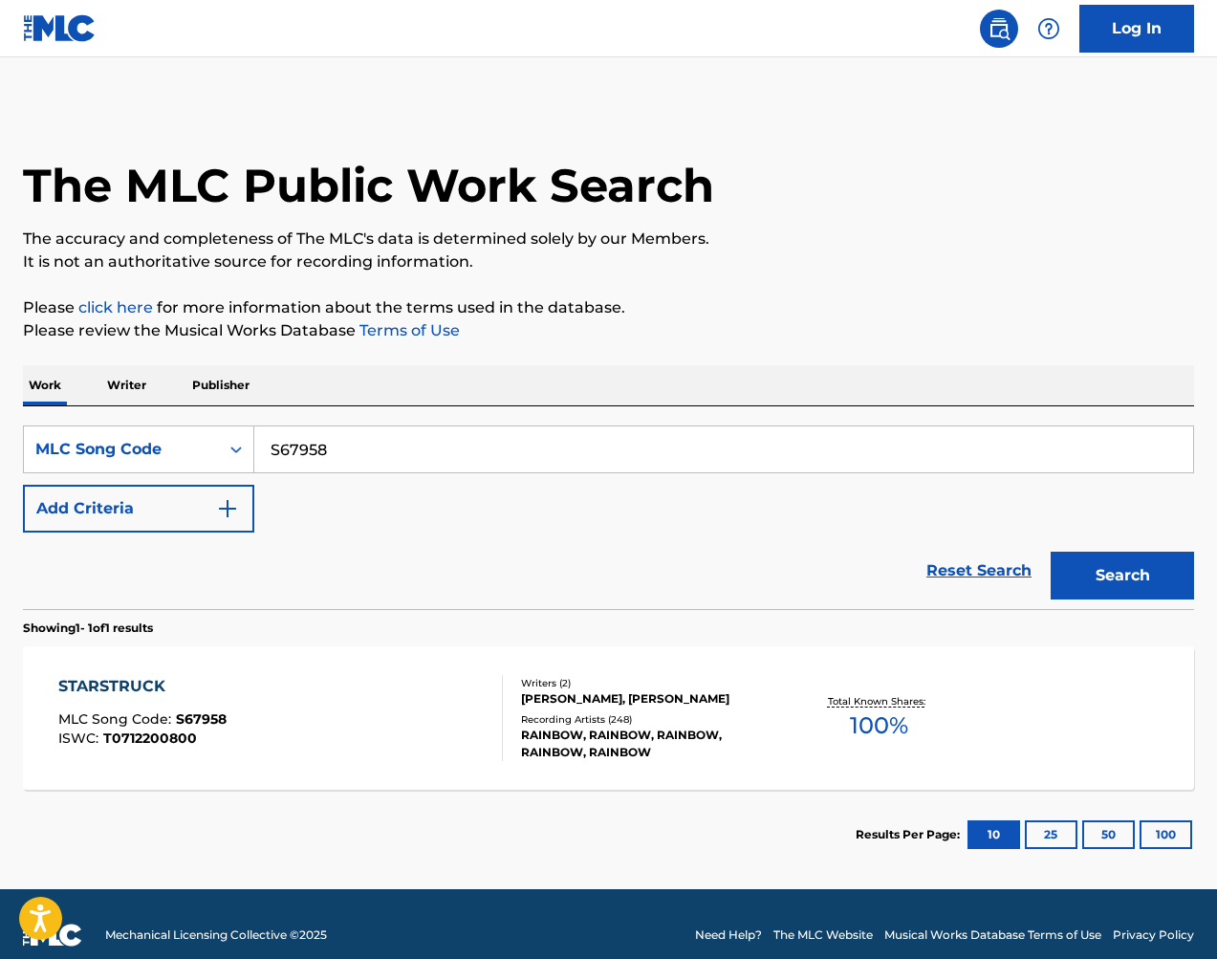
click at [505, 438] on input "S67958" at bounding box center [723, 449] width 938 height 46
paste input "I1637R"
click at [1132, 577] on button "Search" at bounding box center [1121, 575] width 143 height 48
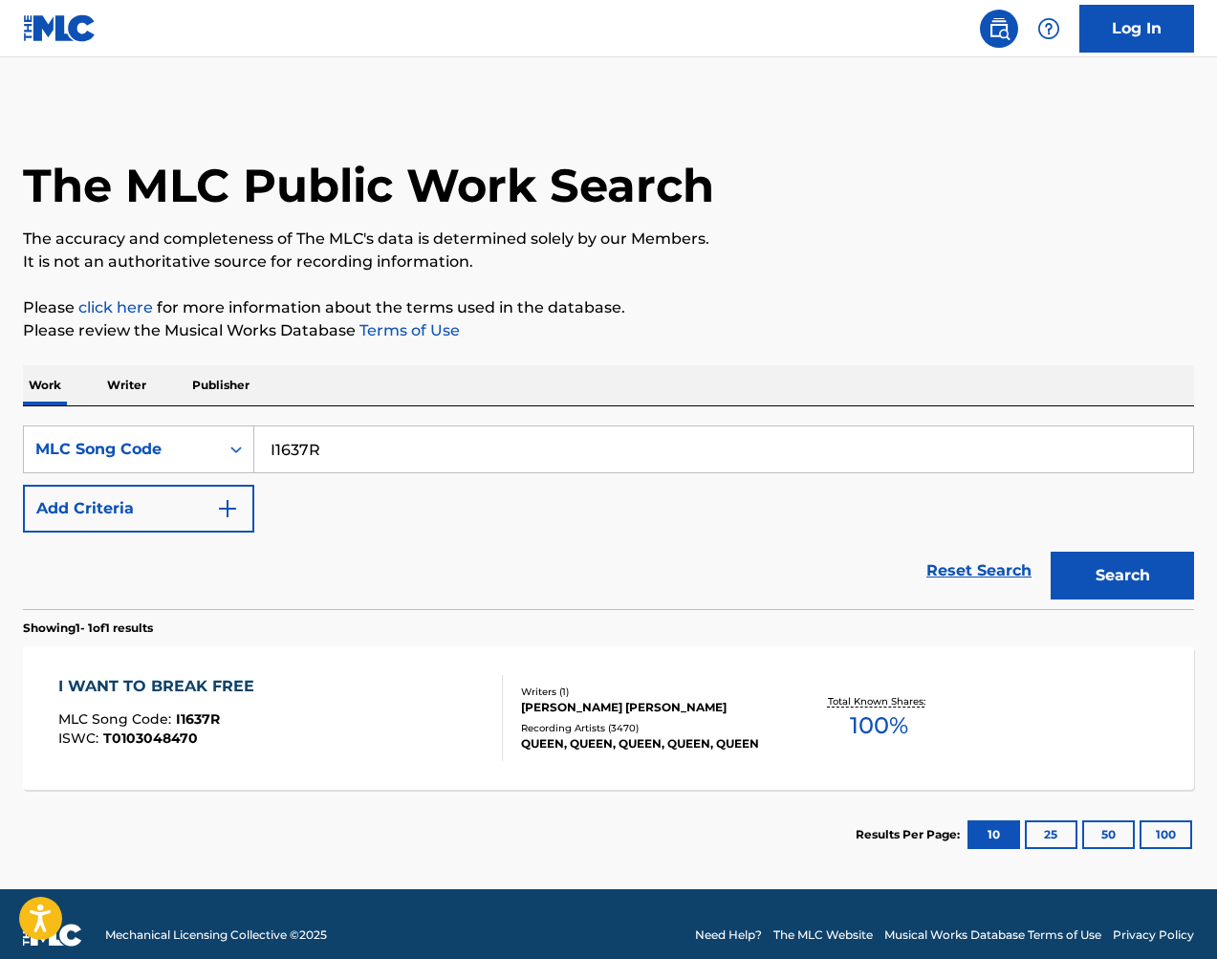
click at [521, 461] on input "I1637R" at bounding box center [723, 449] width 938 height 46
click at [522, 460] on input "I1637R" at bounding box center [723, 449] width 938 height 46
paste input "S67958"
click at [1144, 574] on button "Search" at bounding box center [1121, 575] width 143 height 48
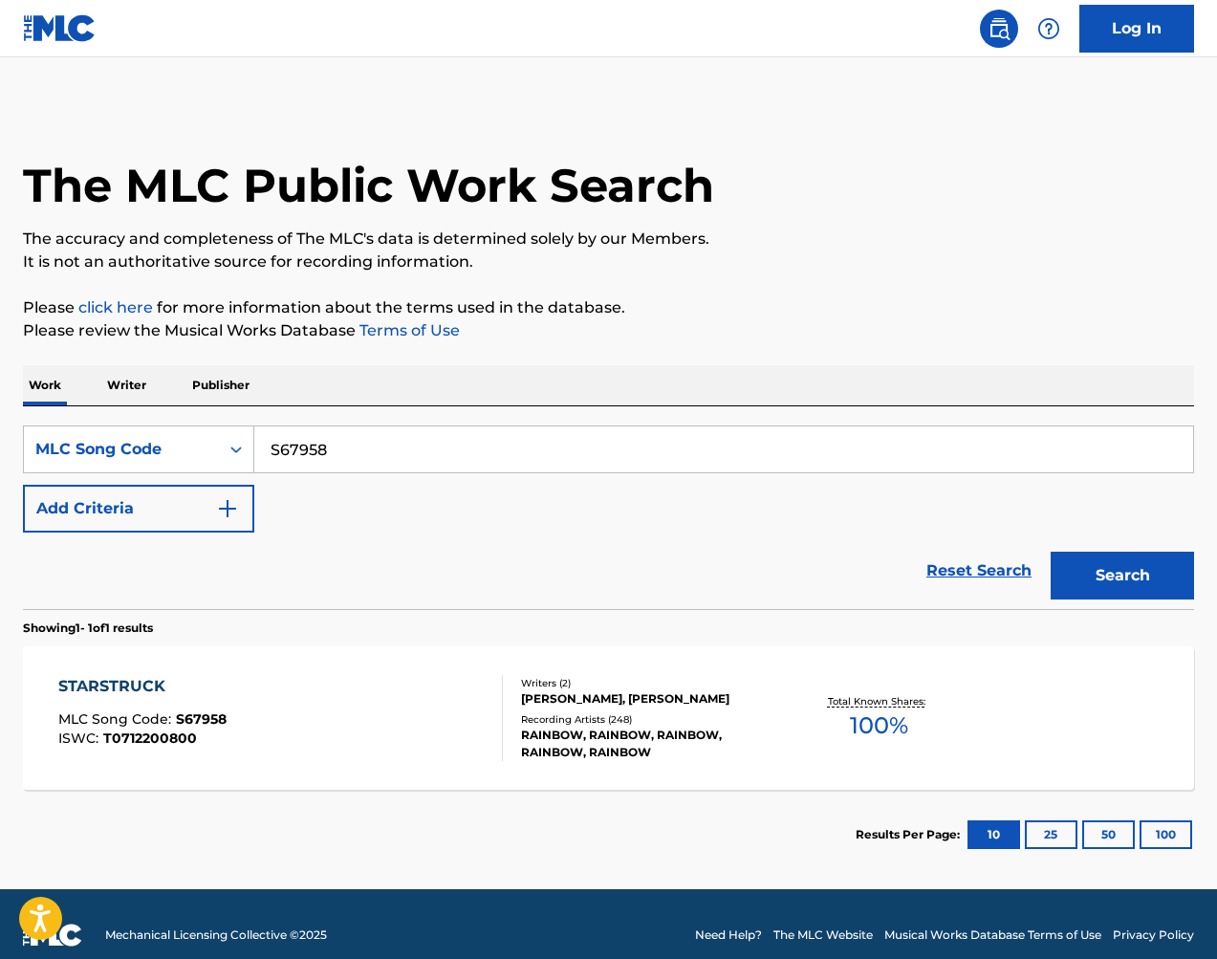
click at [581, 463] on input "S67958" at bounding box center [723, 449] width 938 height 46
paste input "L5406U"
click at [1173, 570] on button "Search" at bounding box center [1121, 575] width 143 height 48
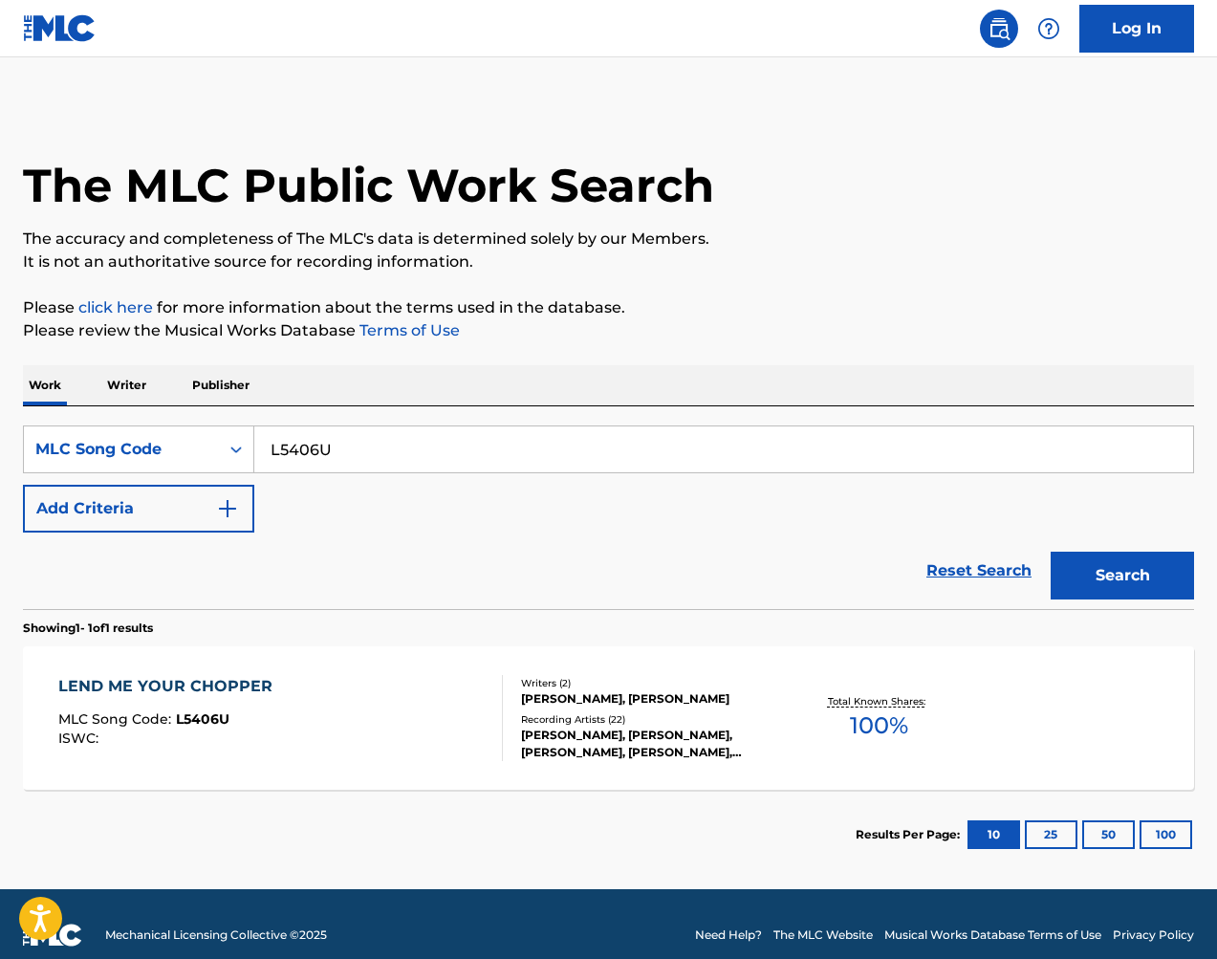
click at [559, 449] on input "L5406U" at bounding box center [723, 449] width 938 height 46
paste input "O3851W"
drag, startPoint x: 1106, startPoint y: 585, endPoint x: 1096, endPoint y: 588, distance: 10.0
click at [1106, 585] on button "Search" at bounding box center [1121, 575] width 143 height 48
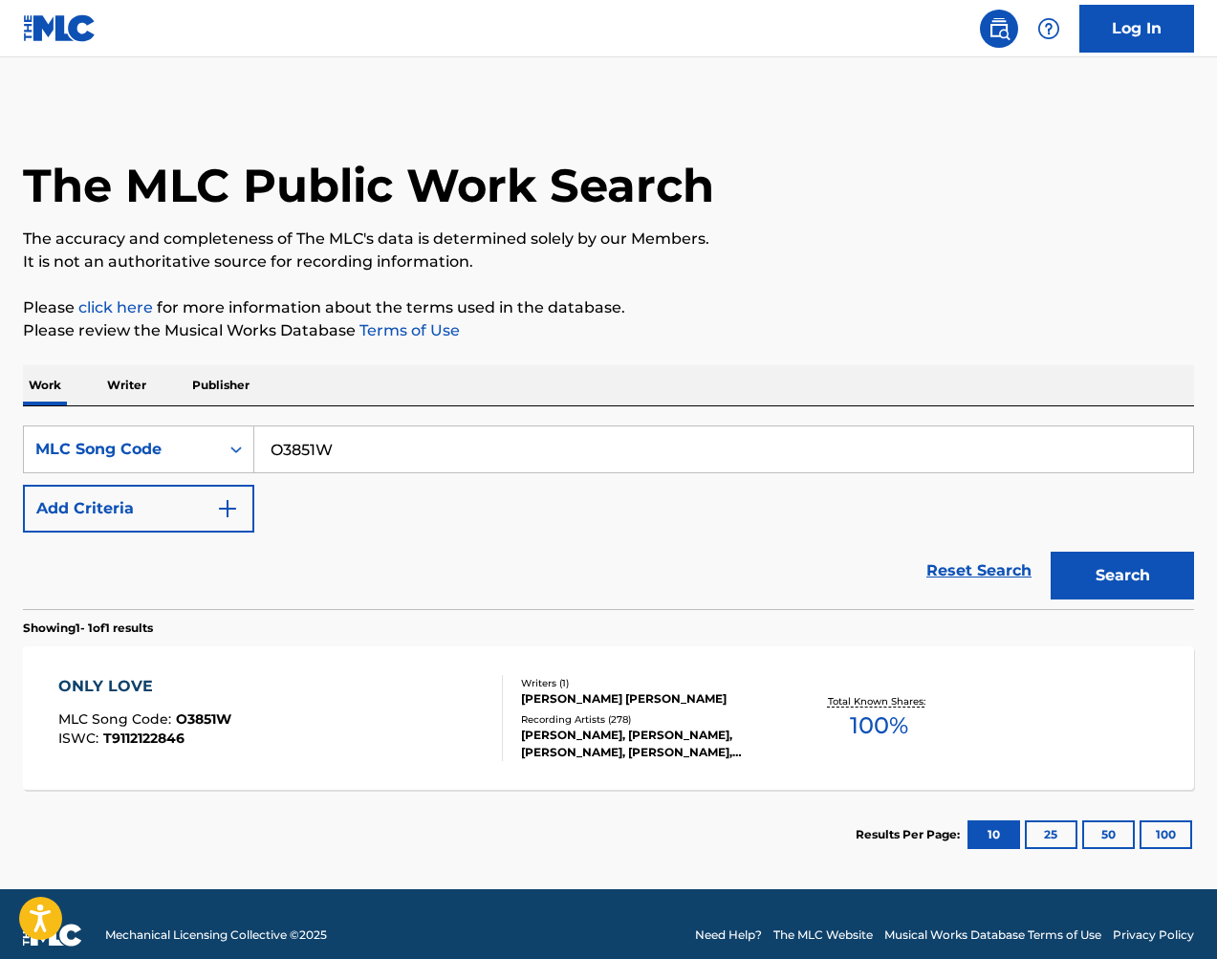
click at [740, 450] on input "O3851W" at bounding box center [723, 449] width 938 height 46
paste input "G3669H"
click at [1147, 584] on button "Search" at bounding box center [1121, 575] width 143 height 48
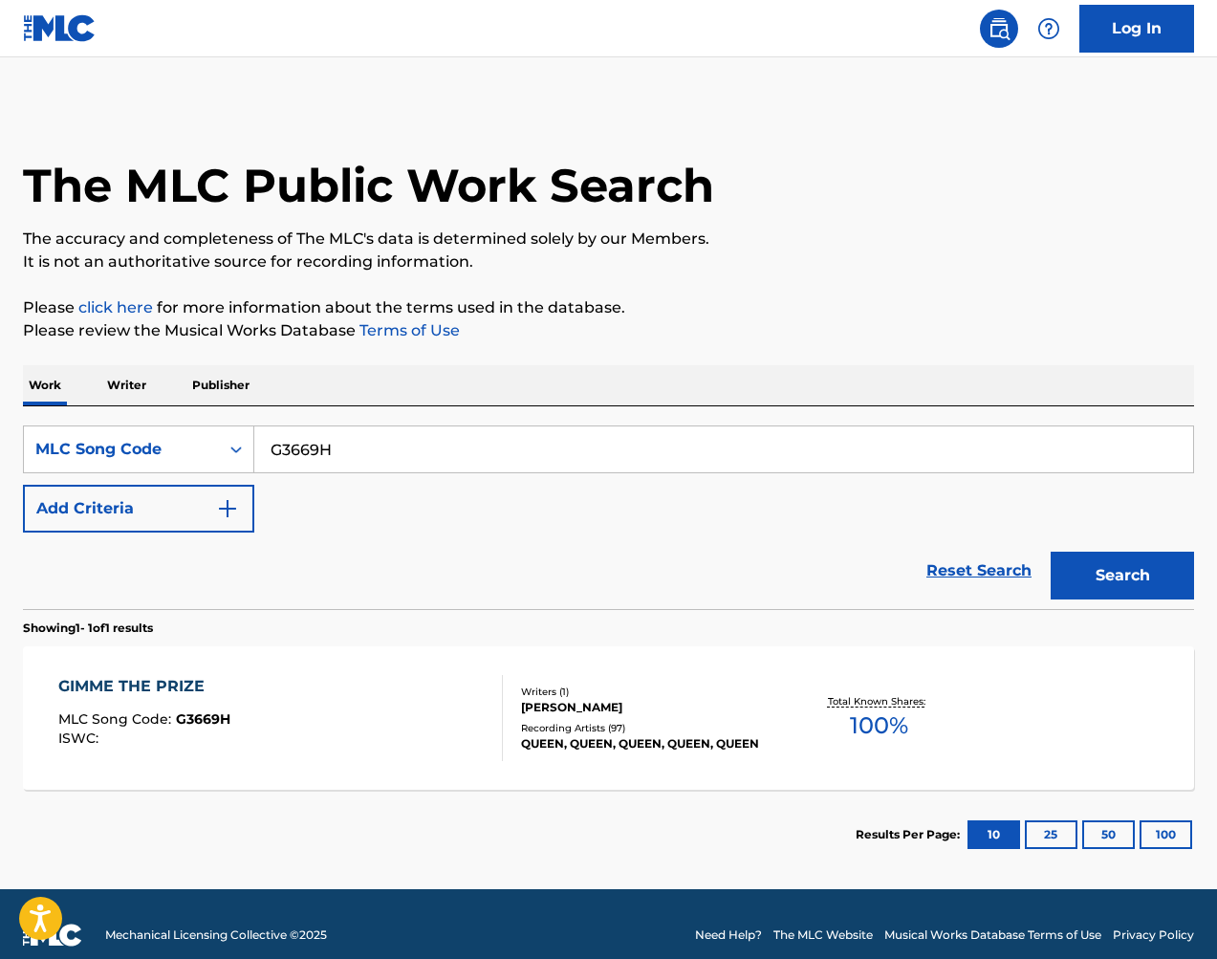
click at [652, 436] on input "G3669H" at bounding box center [723, 449] width 938 height 46
click at [653, 436] on input "G3669H" at bounding box center [723, 449] width 938 height 46
paste input "I1637Q"
click at [1160, 567] on button "Search" at bounding box center [1121, 575] width 143 height 48
click at [436, 442] on input "I1637Q" at bounding box center [723, 449] width 938 height 46
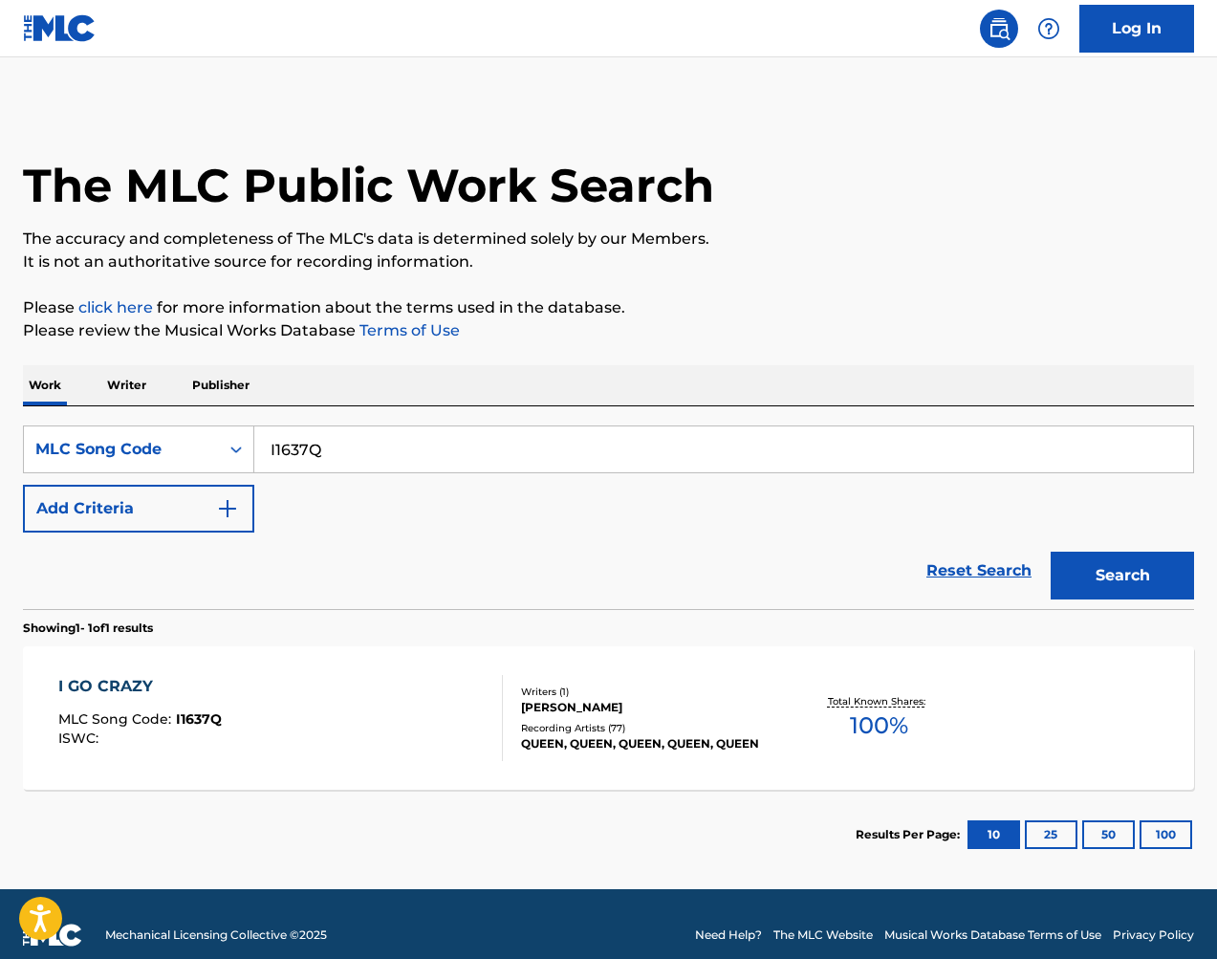
click at [436, 442] on input "I1637Q" at bounding box center [723, 449] width 938 height 46
paste input "K0433B"
click at [1118, 590] on button "Search" at bounding box center [1121, 575] width 143 height 48
click at [399, 458] on input "K0433B" at bounding box center [723, 449] width 938 height 46
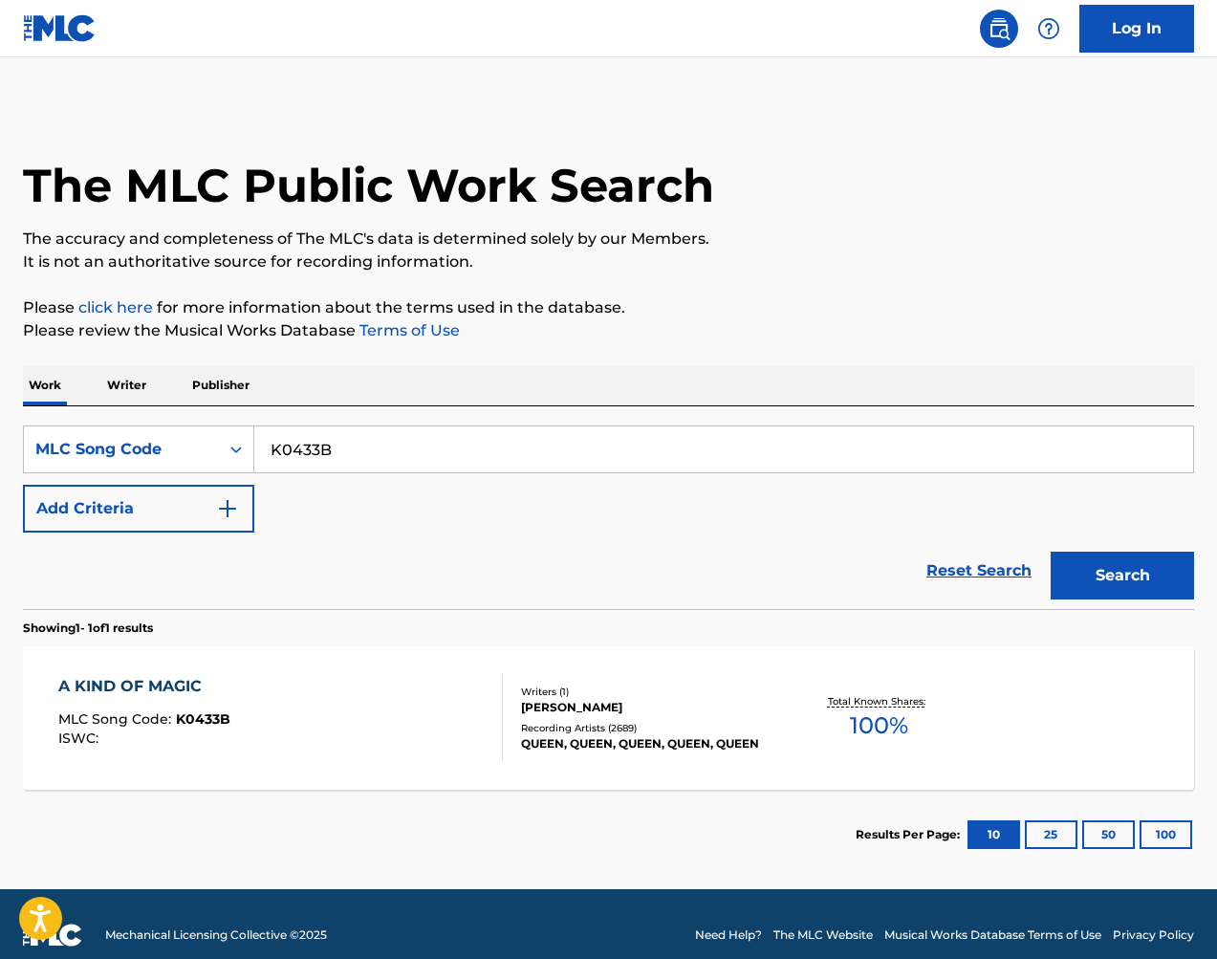
paste input "M9096H"
click at [1138, 569] on button "Search" at bounding box center [1121, 575] width 143 height 48
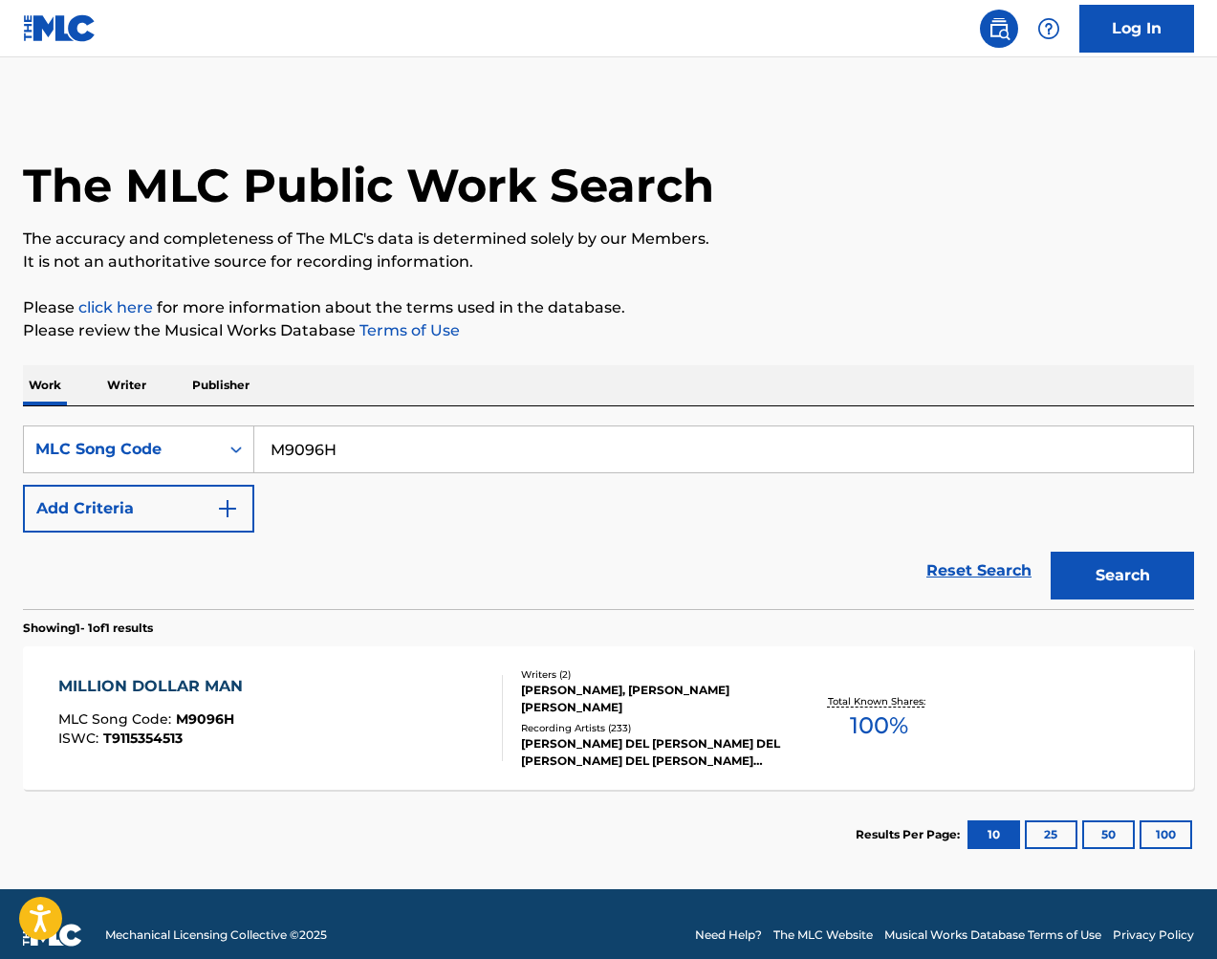
click at [463, 448] on input "M9096H" at bounding box center [723, 449] width 938 height 46
drag, startPoint x: 463, startPoint y: 448, endPoint x: 925, endPoint y: 444, distance: 462.6
click at [925, 444] on input "M9096H" at bounding box center [723, 449] width 938 height 46
paste input "N5087T"
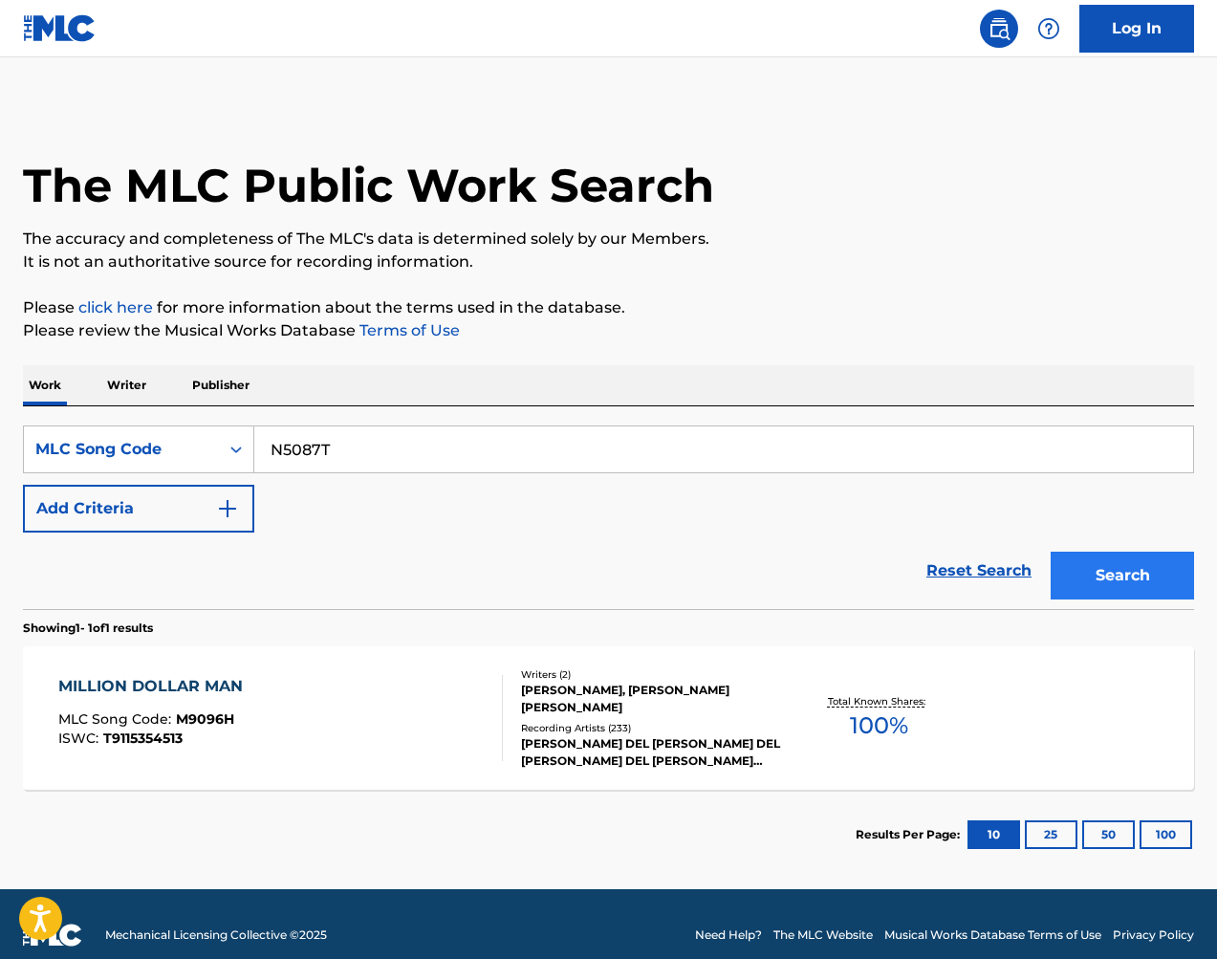
click at [1121, 561] on button "Search" at bounding box center [1121, 575] width 143 height 48
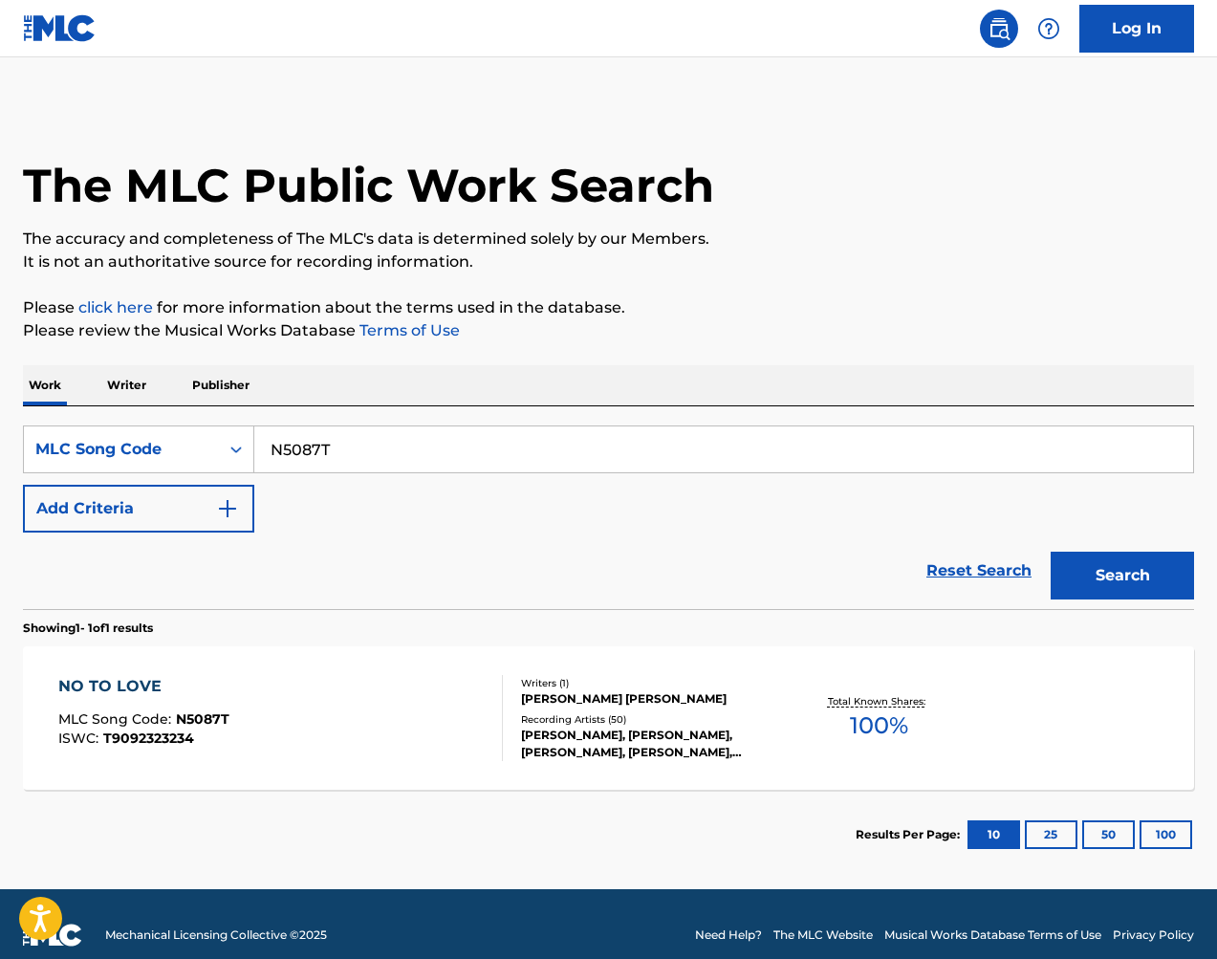
click at [469, 443] on input "N5087T" at bounding box center [723, 449] width 938 height 46
paste input "B7288Z"
click at [1136, 575] on button "Search" at bounding box center [1121, 575] width 143 height 48
click at [476, 452] on input "B7288Z" at bounding box center [723, 449] width 938 height 46
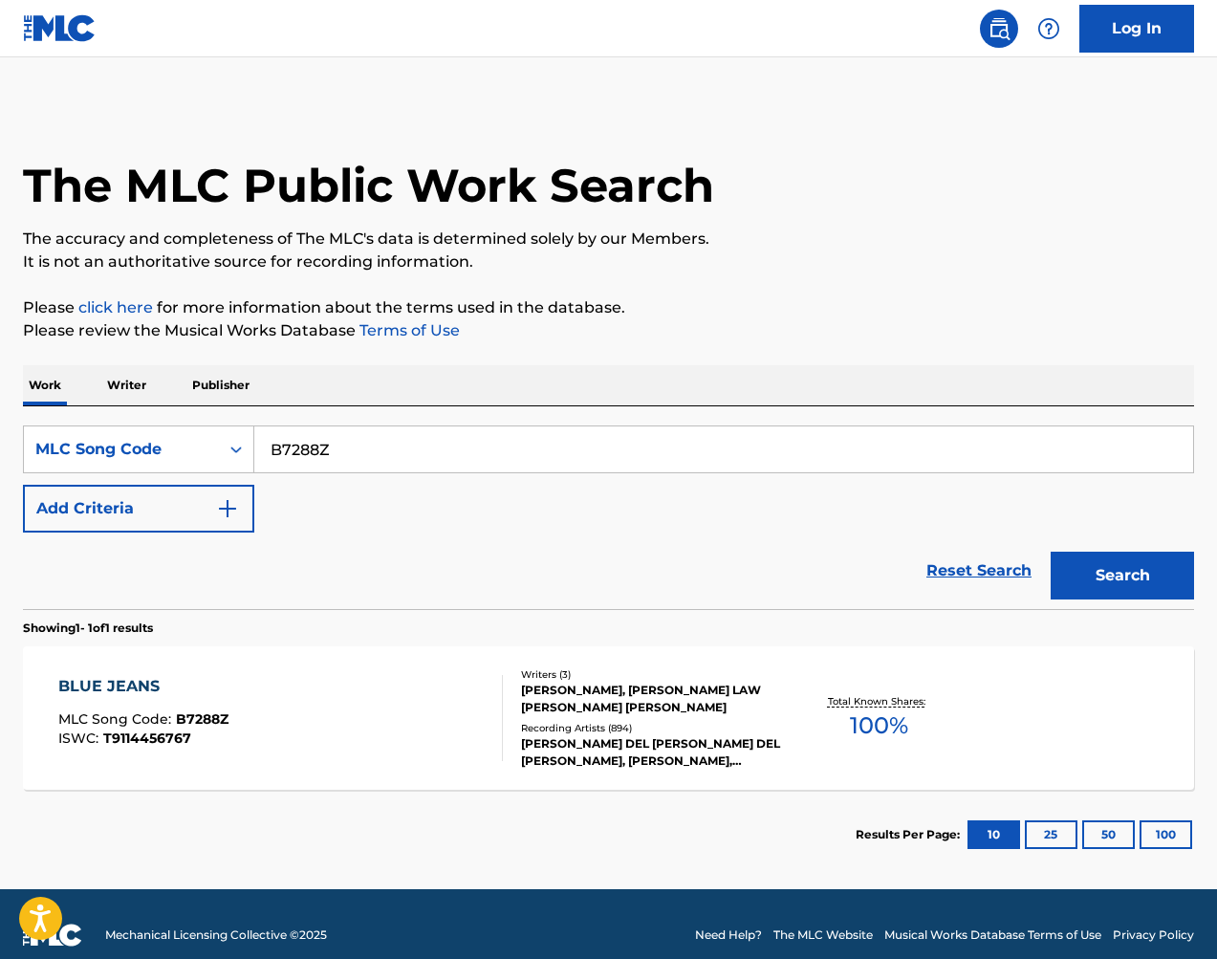
click at [476, 452] on input "B7288Z" at bounding box center [723, 449] width 938 height 46
paste input "V1852N"
click at [1132, 562] on button "Search" at bounding box center [1121, 575] width 143 height 48
click at [331, 454] on input "V1852N" at bounding box center [723, 449] width 938 height 46
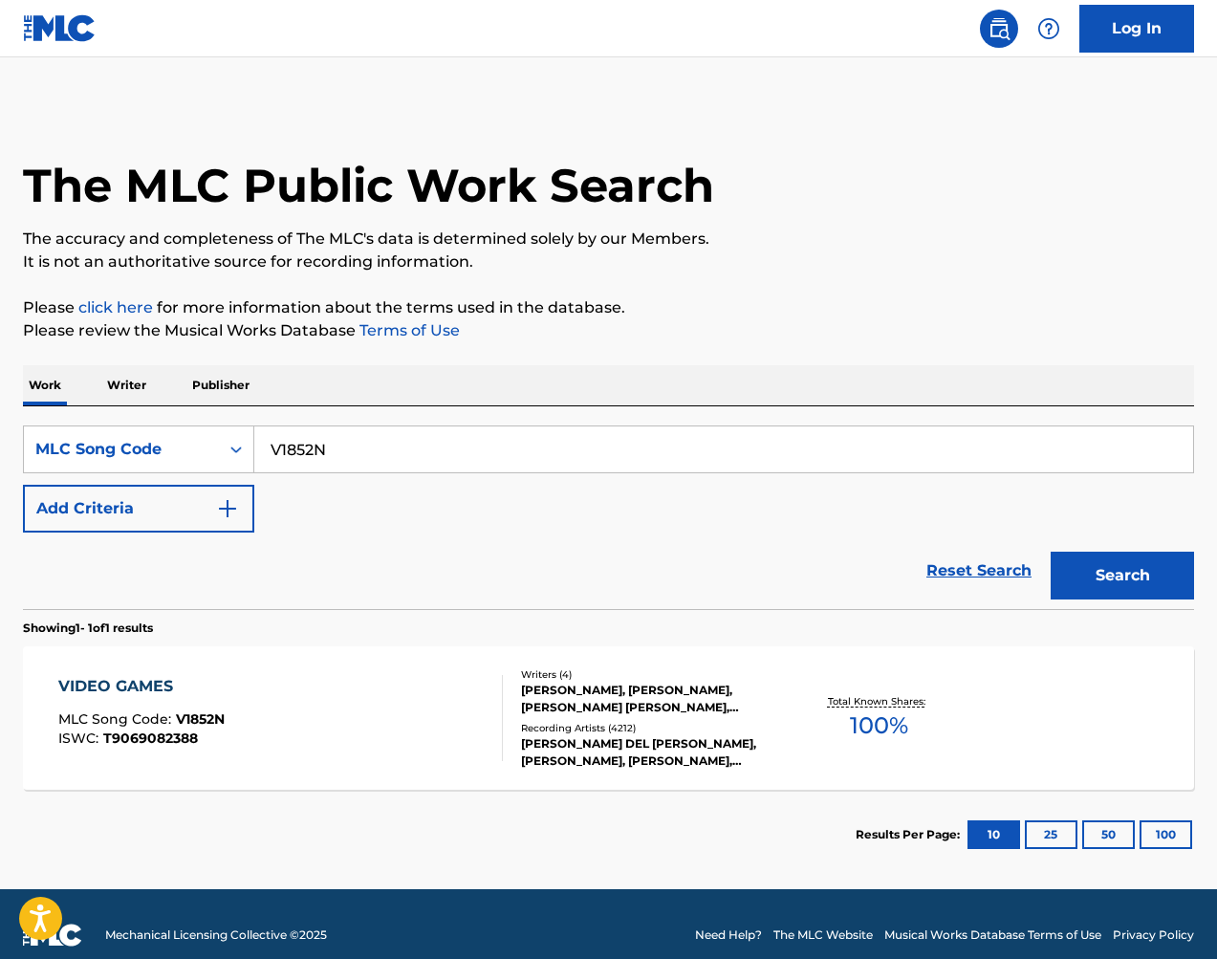
paste input "W41567"
click at [1139, 569] on button "Search" at bounding box center [1121, 575] width 143 height 48
click at [411, 455] on input "W41567" at bounding box center [723, 449] width 938 height 46
paste input "A8O3S"
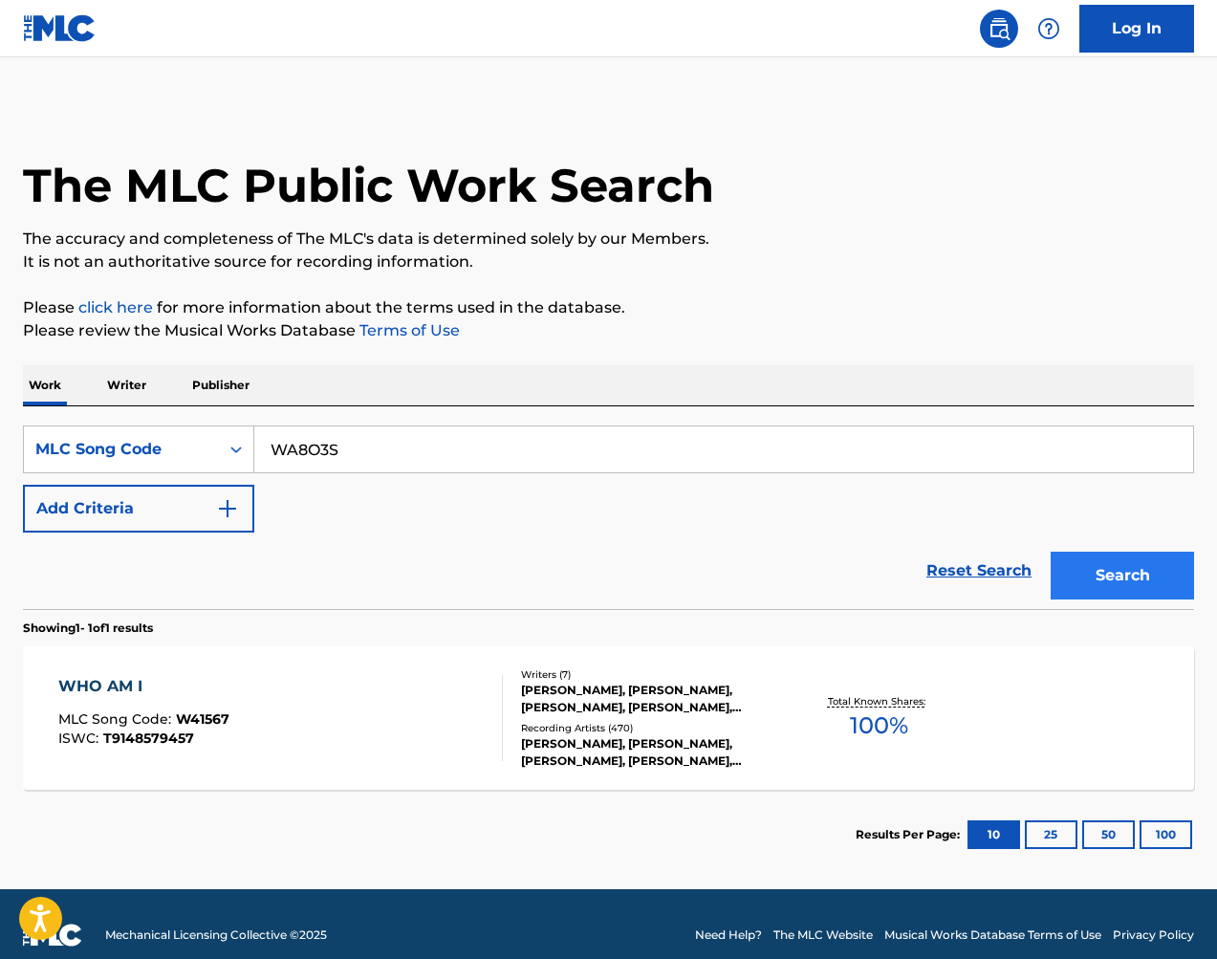
type input "WA8O3S"
click at [1131, 557] on button "Search" at bounding box center [1121, 575] width 143 height 48
